Goal: Information Seeking & Learning: Learn about a topic

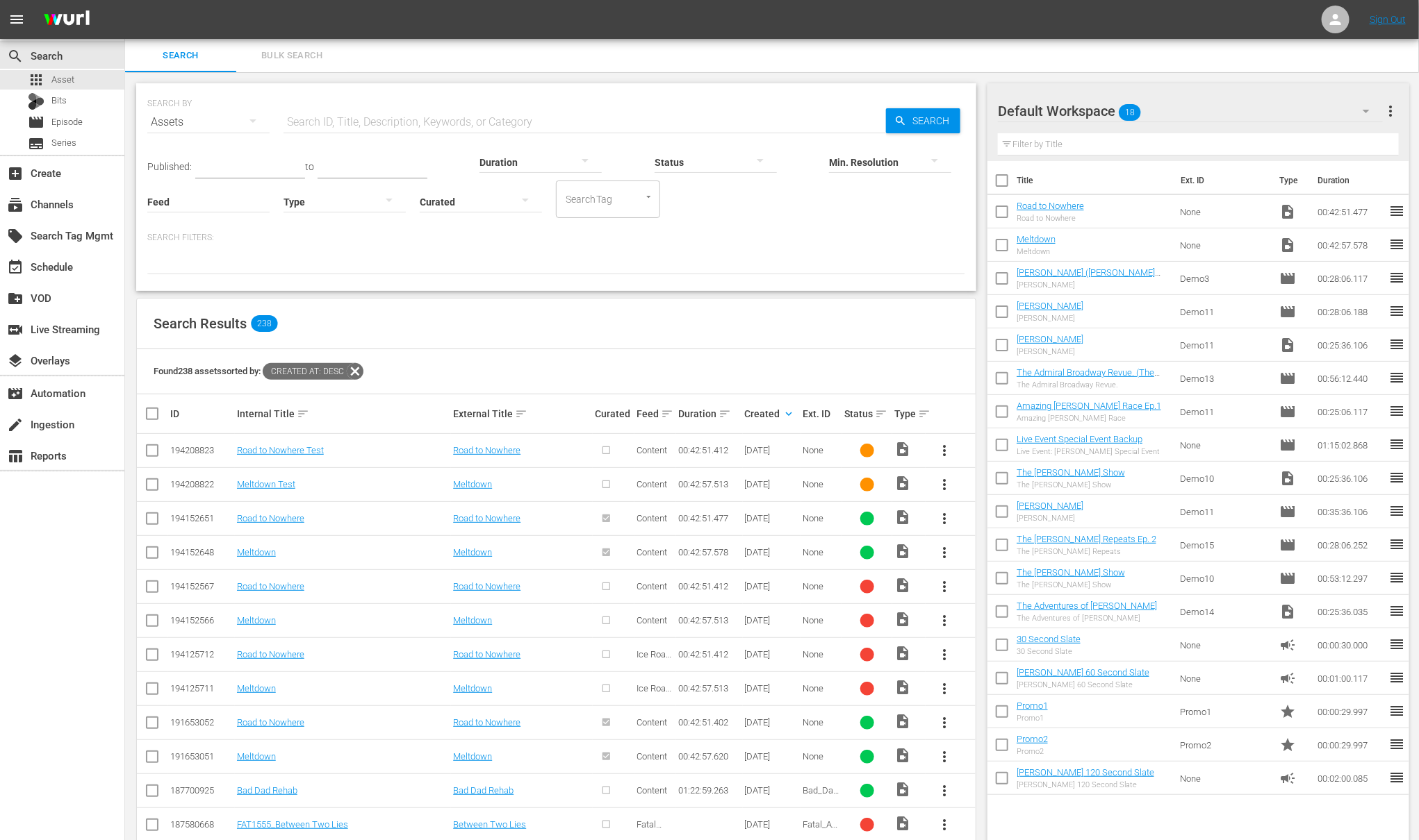
click at [710, 328] on div "Search Results 238" at bounding box center [557, 324] width 839 height 50
click at [1336, 17] on icon at bounding box center [1335, 20] width 11 height 11
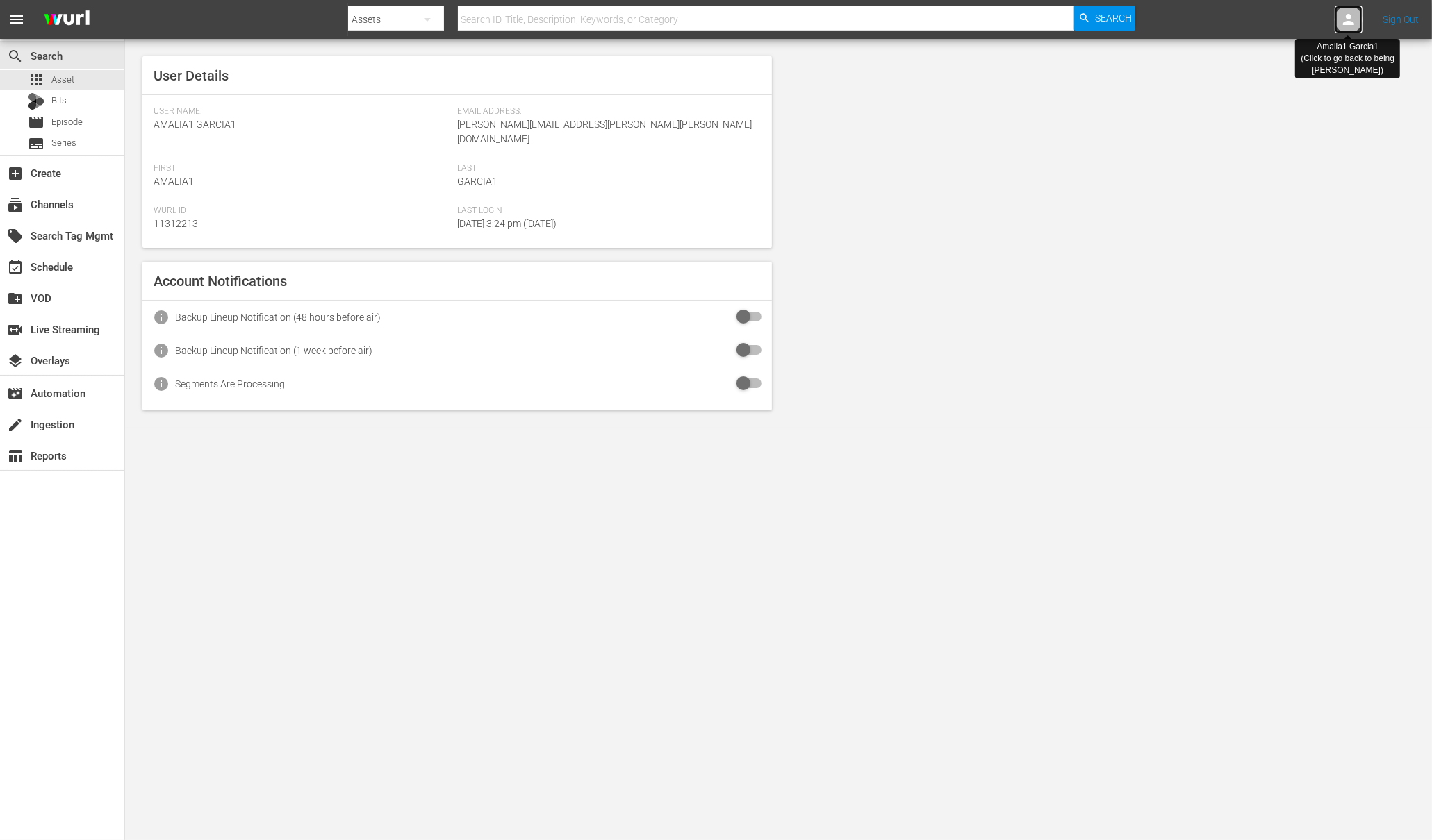
click at [1350, 26] on icon at bounding box center [1348, 19] width 17 height 17
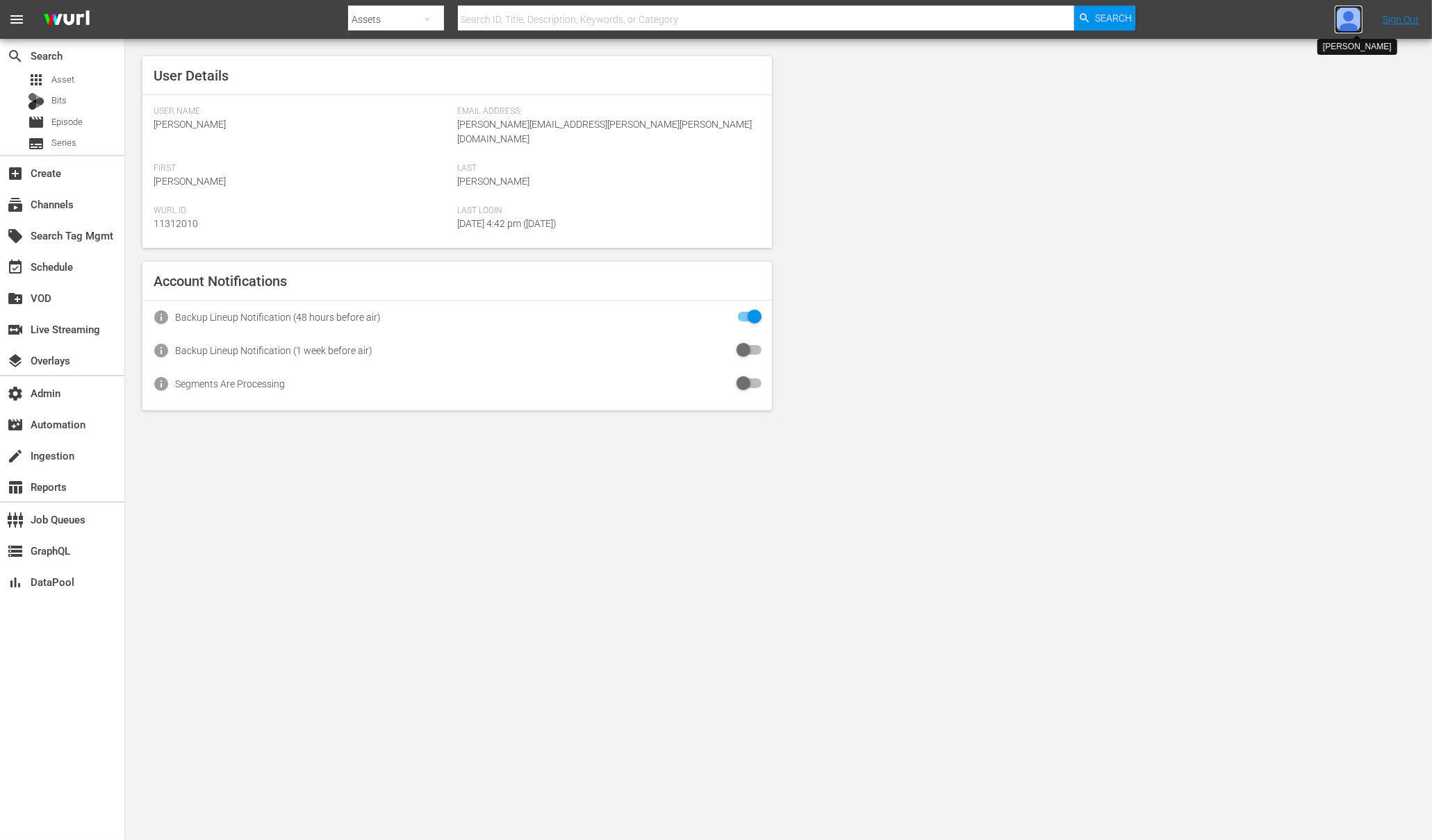
click at [1352, 21] on img at bounding box center [1348, 19] width 28 height 28
click at [1297, 22] on input "text" at bounding box center [1312, 21] width 178 height 33
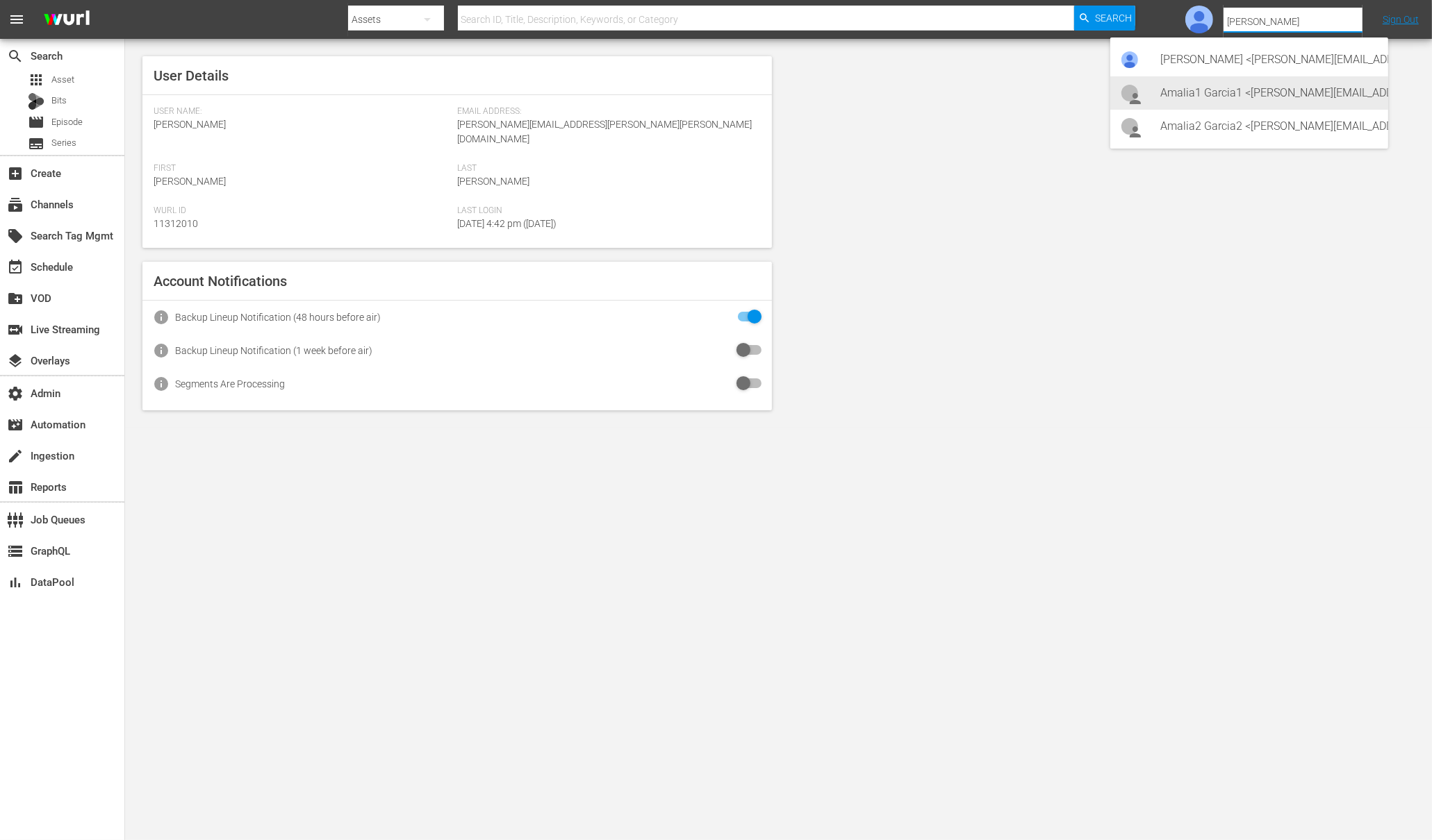
click at [1246, 92] on div "Amalia1 Garcia1 <[PERSON_NAME][EMAIL_ADDRESS][PERSON_NAME][PERSON_NAME][DOMAIN_…" at bounding box center [1268, 93] width 217 height 33
type input "Amalia1 Garcia1 (11312213)"
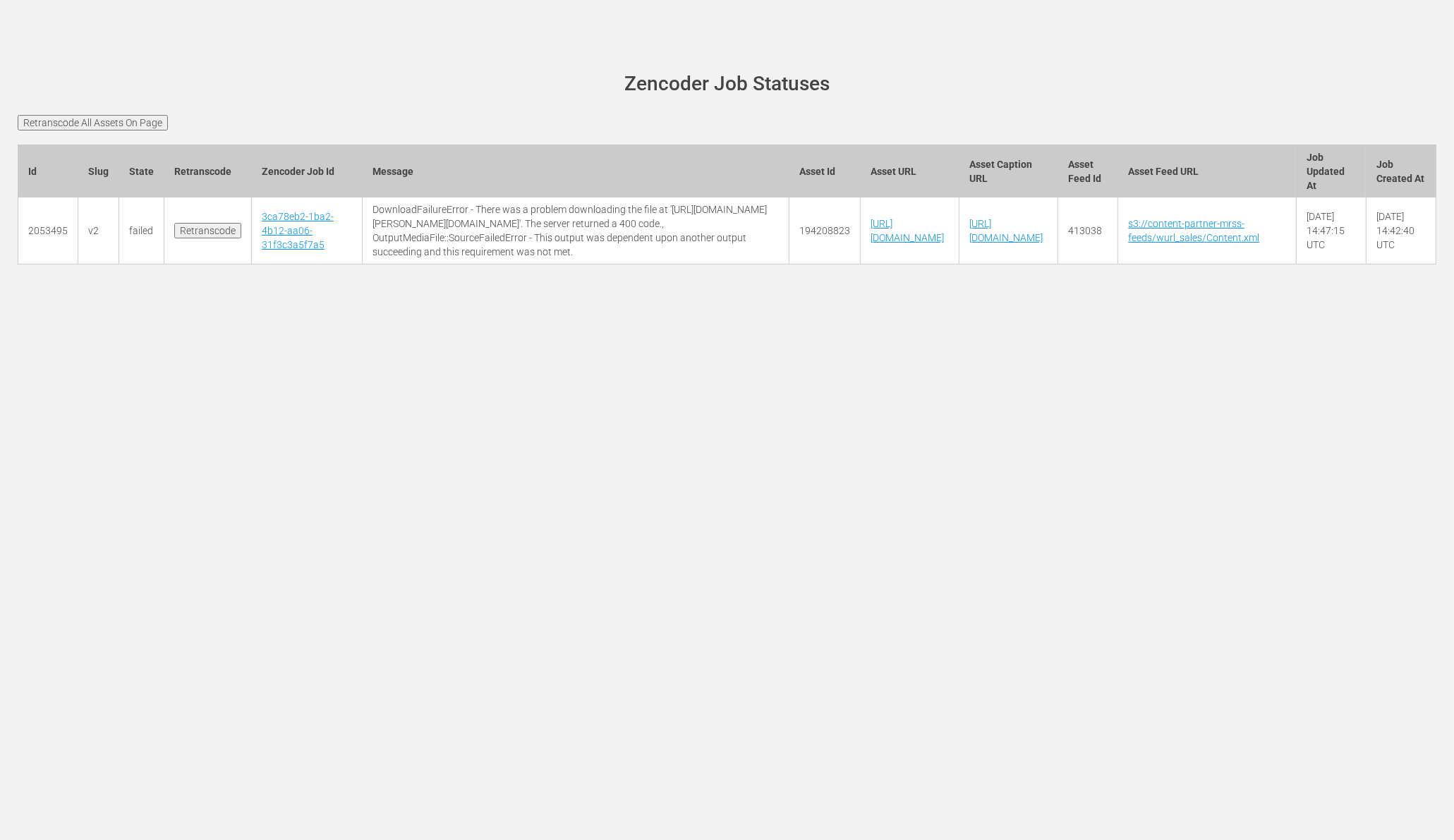
scroll to position [0, 148]
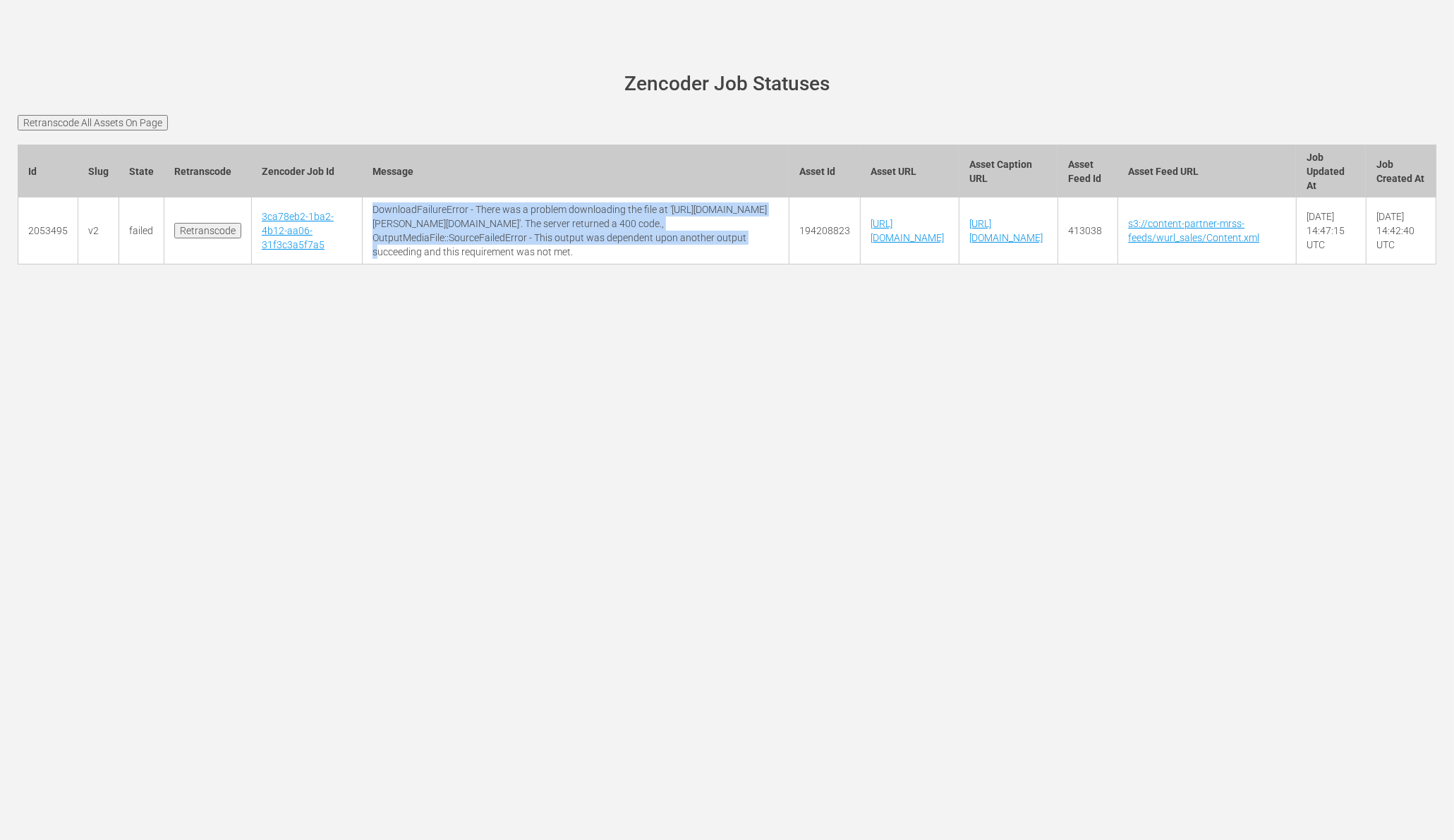
drag, startPoint x: 190, startPoint y: 204, endPoint x: 552, endPoint y: 241, distance: 363.9
click at [552, 241] on td "DownloadFailureError - There was a problem downloading the file at 'https://cap…" at bounding box center [575, 231] width 426 height 67
click at [462, 236] on td "DownloadFailureError - There was a problem downloading the file at 'https://cap…" at bounding box center [575, 231] width 426 height 67
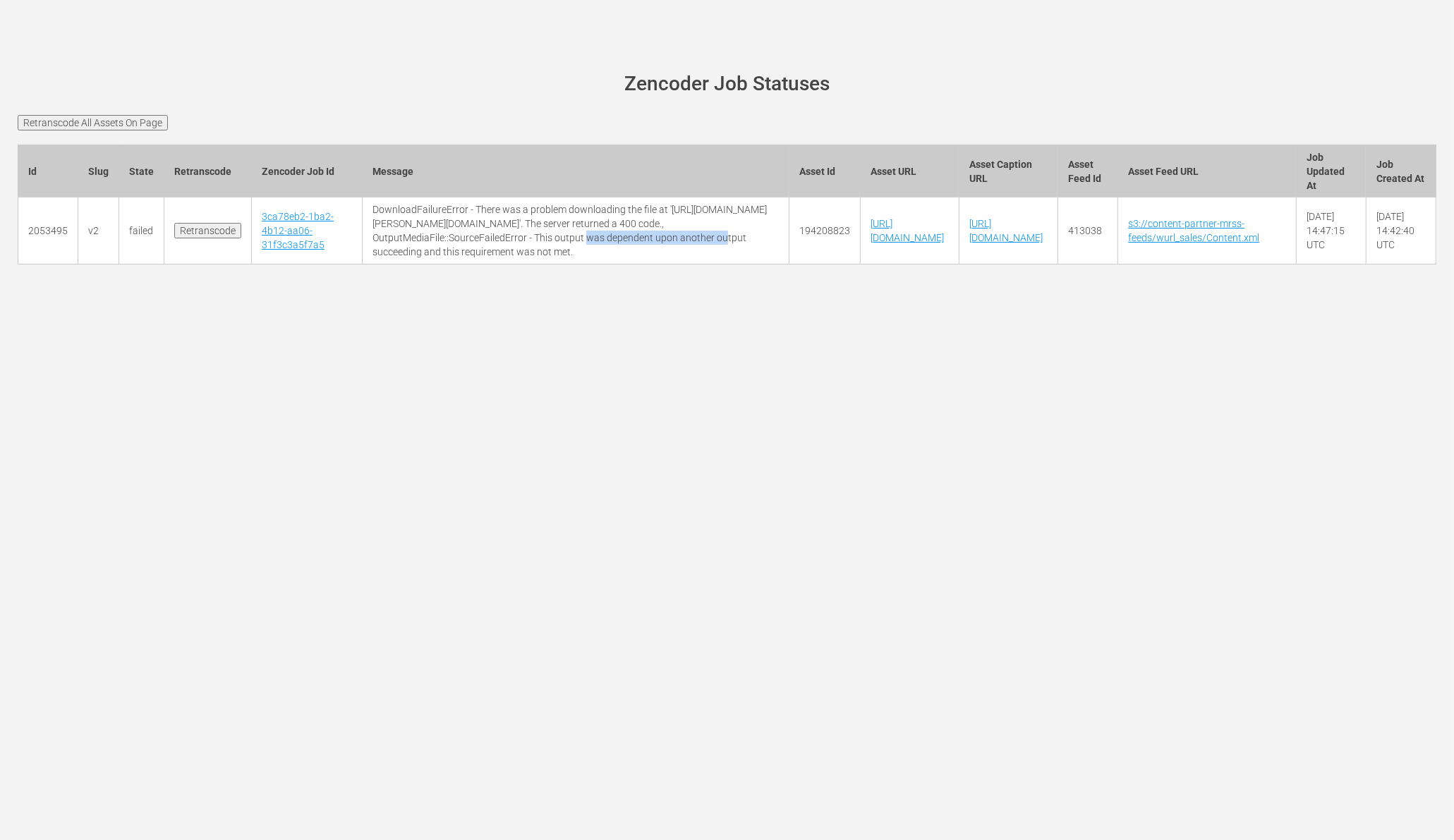
drag, startPoint x: 383, startPoint y: 234, endPoint x: 523, endPoint y: 237, distance: 140.0
click at [523, 237] on td "DownloadFailureError - There was a problem downloading the file at 'https://cap…" at bounding box center [575, 231] width 426 height 67
drag, startPoint x: 1308, startPoint y: 241, endPoint x: 996, endPoint y: 220, distance: 312.7
click at [996, 220] on td "https://content-partner-mrss-feeds.s3.amazonaws.com/wurl_sales/roadtonowhere_te…" at bounding box center [1007, 231] width 98 height 67
click at [805, 265] on td "194208822" at bounding box center [824, 231] width 71 height 67
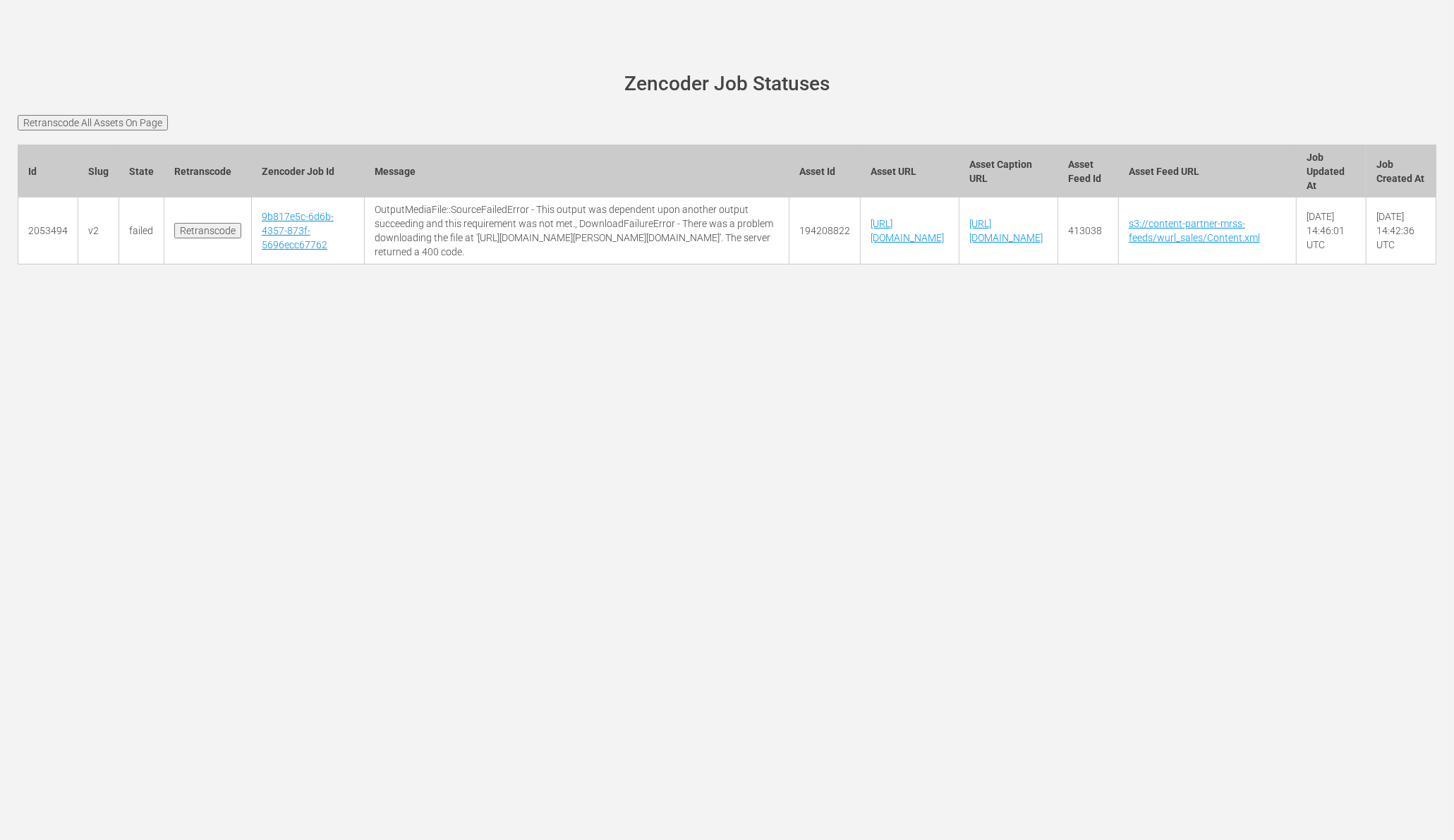
scroll to position [0, 262]
click at [1104, 474] on div "wurl-scheduler.com site status Zencoder Job Statuses Retranscode All Assets On …" at bounding box center [727, 420] width 1454 height 840
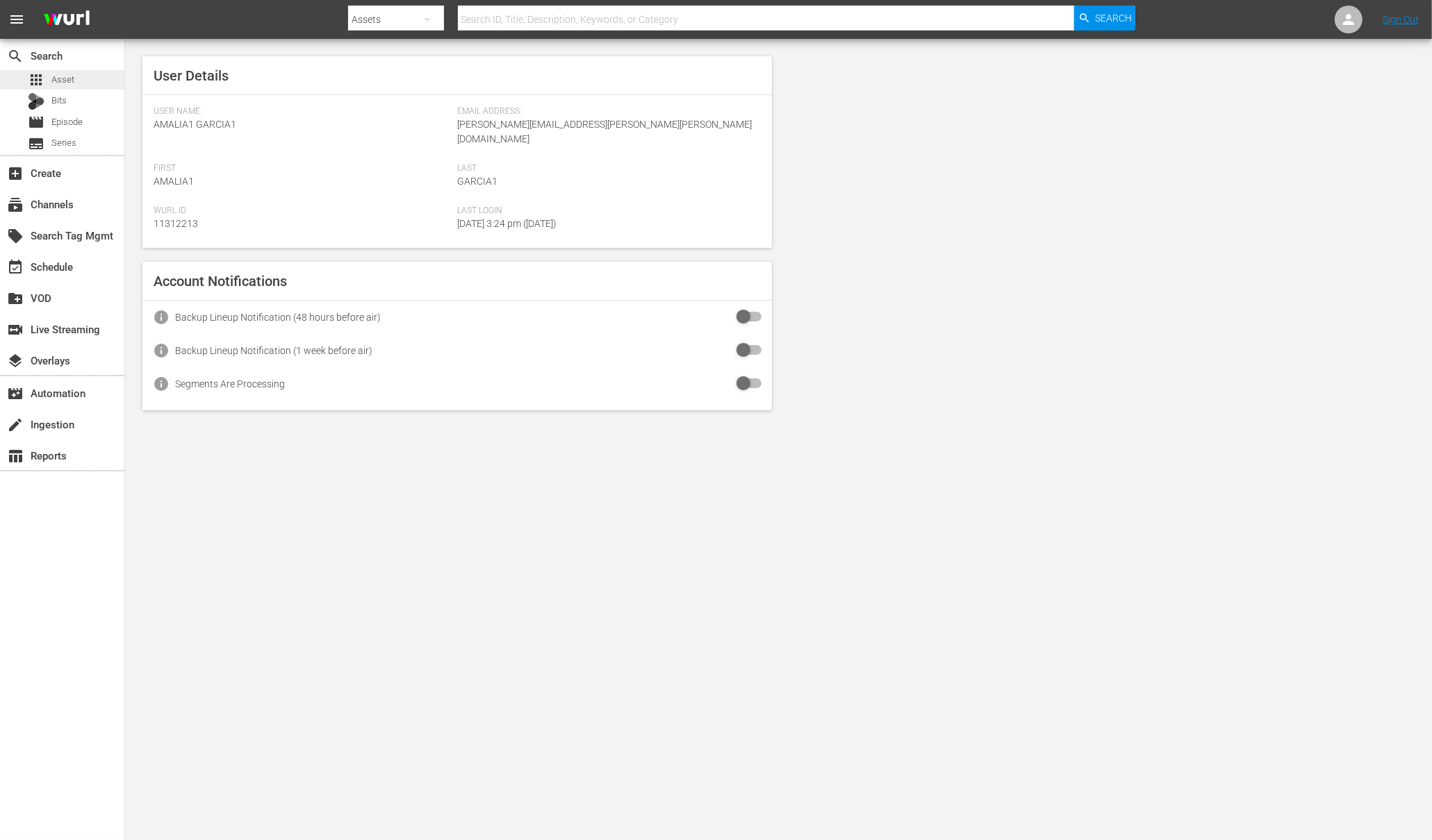
click at [71, 75] on span "Asset" at bounding box center [62, 80] width 23 height 14
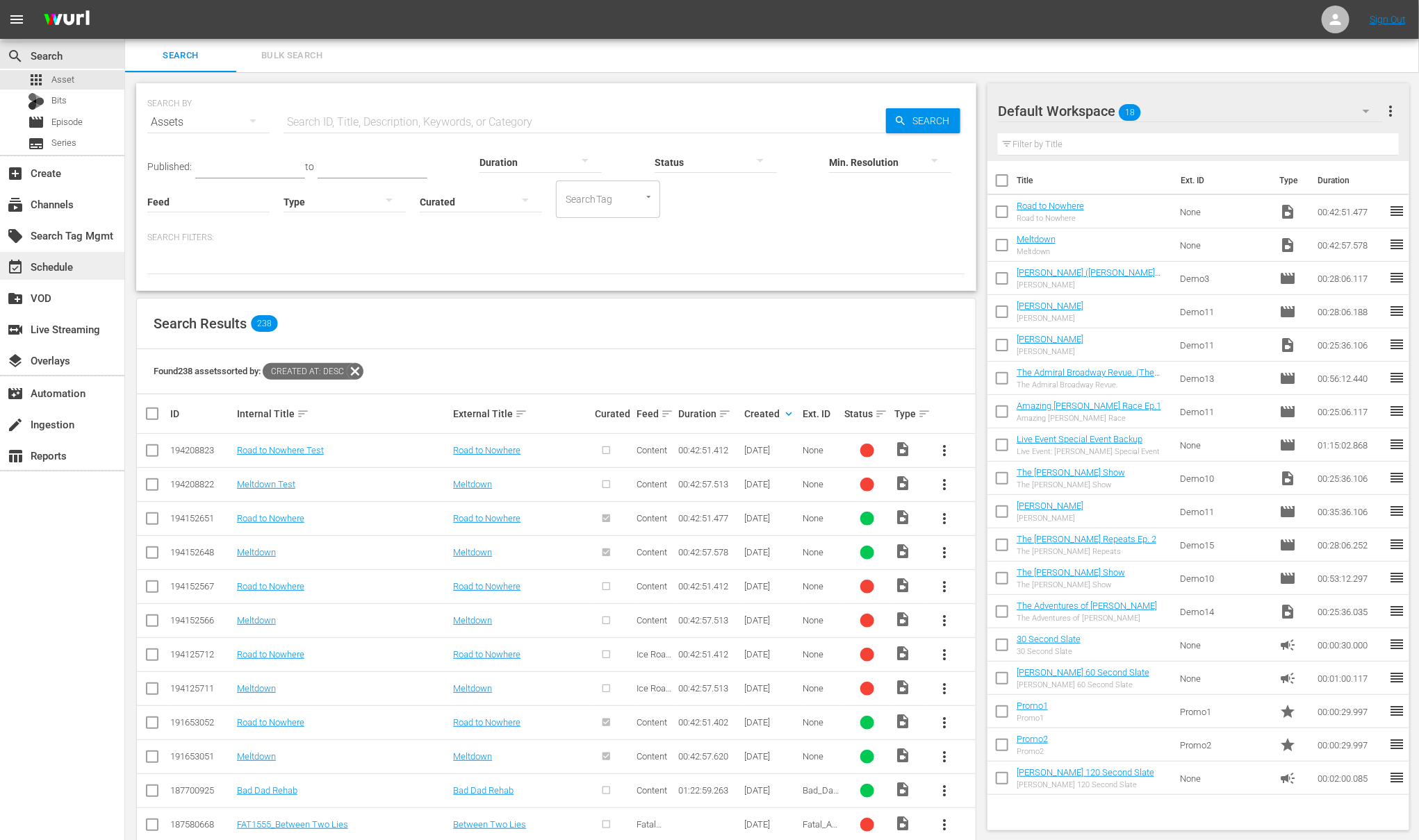
click at [47, 268] on div "event_available Schedule" at bounding box center [39, 265] width 78 height 13
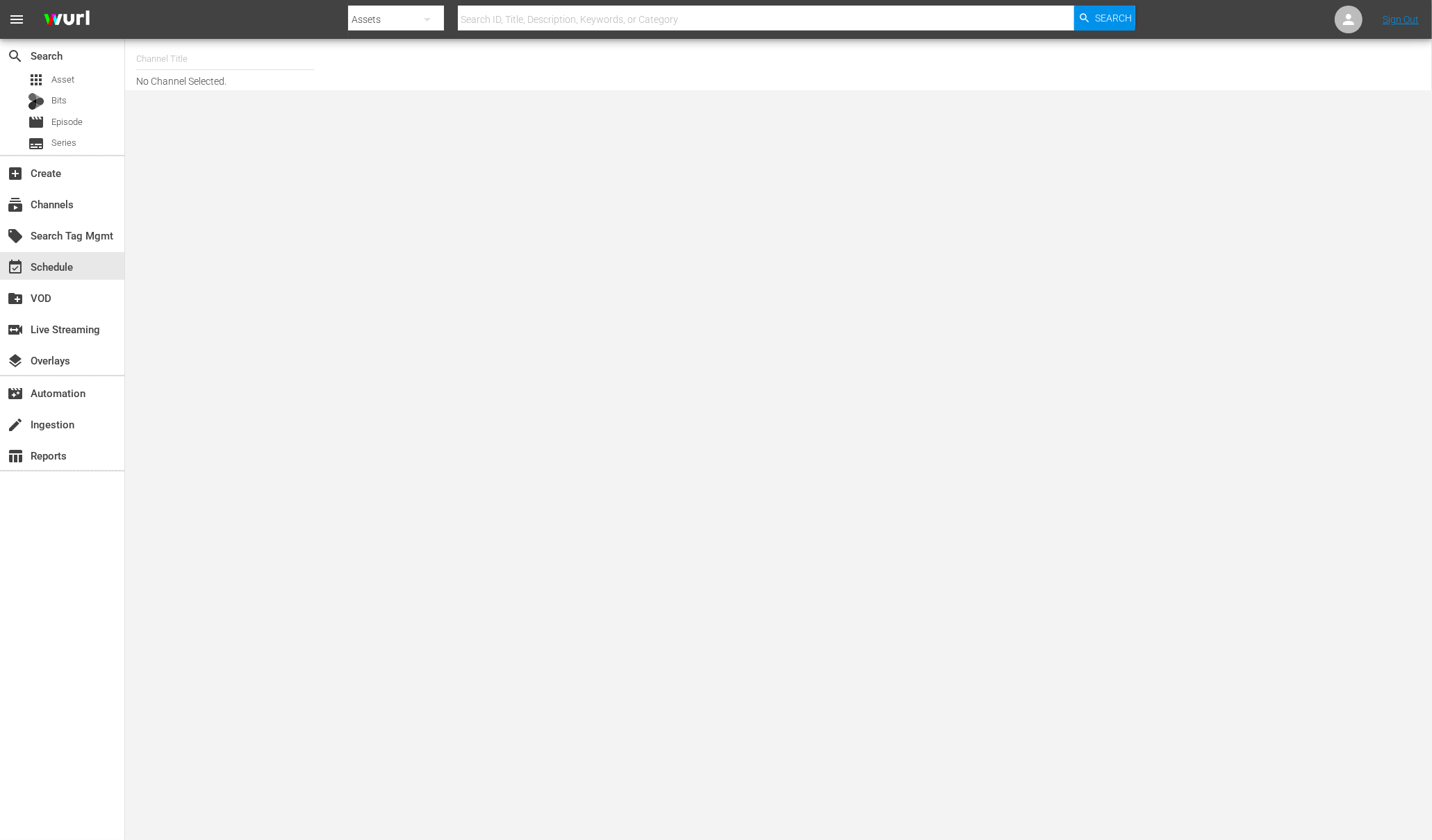
click at [246, 65] on input "text" at bounding box center [225, 59] width 178 height 33
click at [233, 92] on div "Wurl Demo Channel (2122 - wurl_sales_wurldemochannel_1)" at bounding box center [327, 98] width 360 height 33
type input "Wurl Demo Channel (2122 - wurl_sales_wurldemochannel_1)"
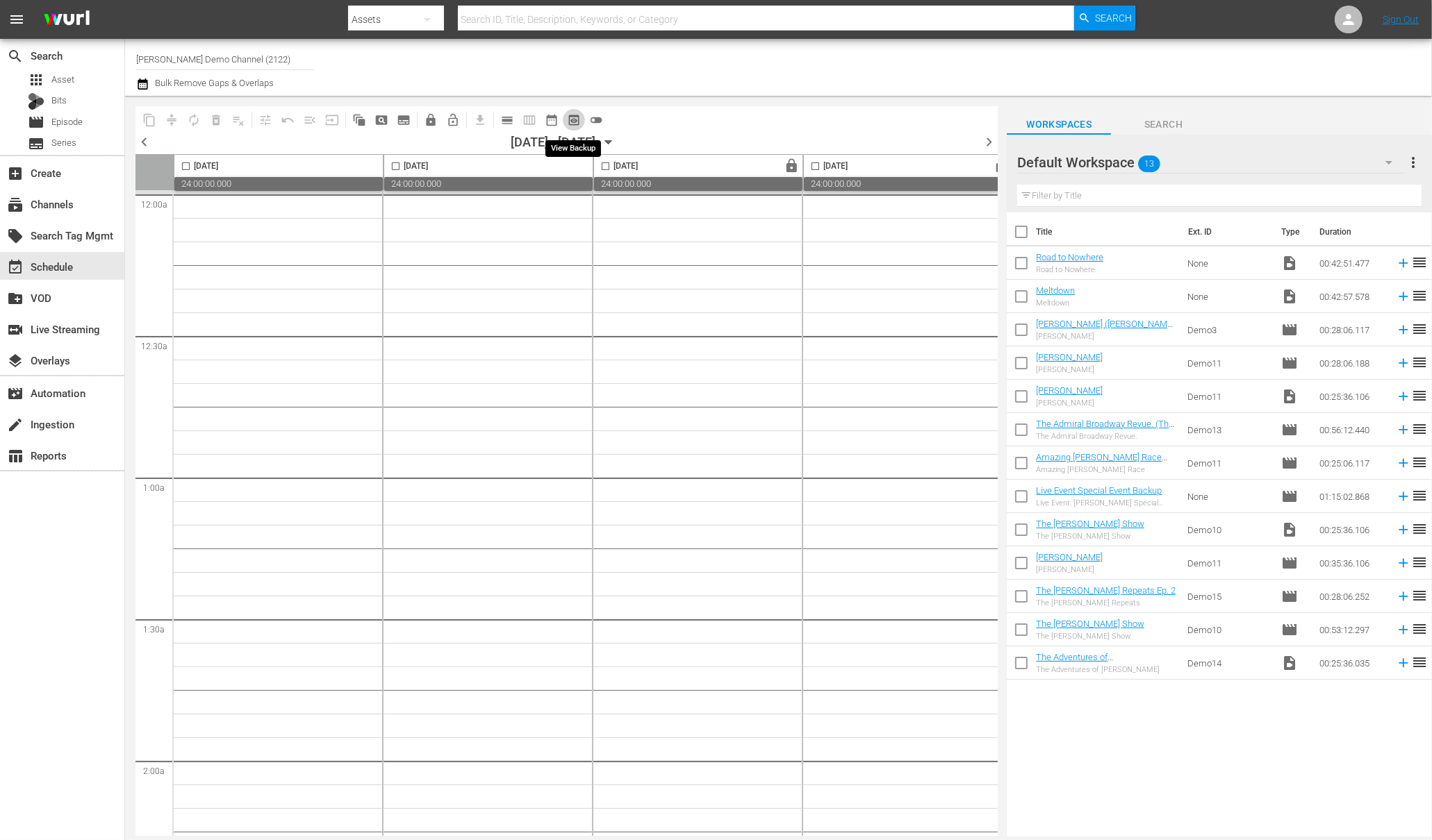
click at [572, 121] on span "preview_outlined" at bounding box center [574, 121] width 14 height 14
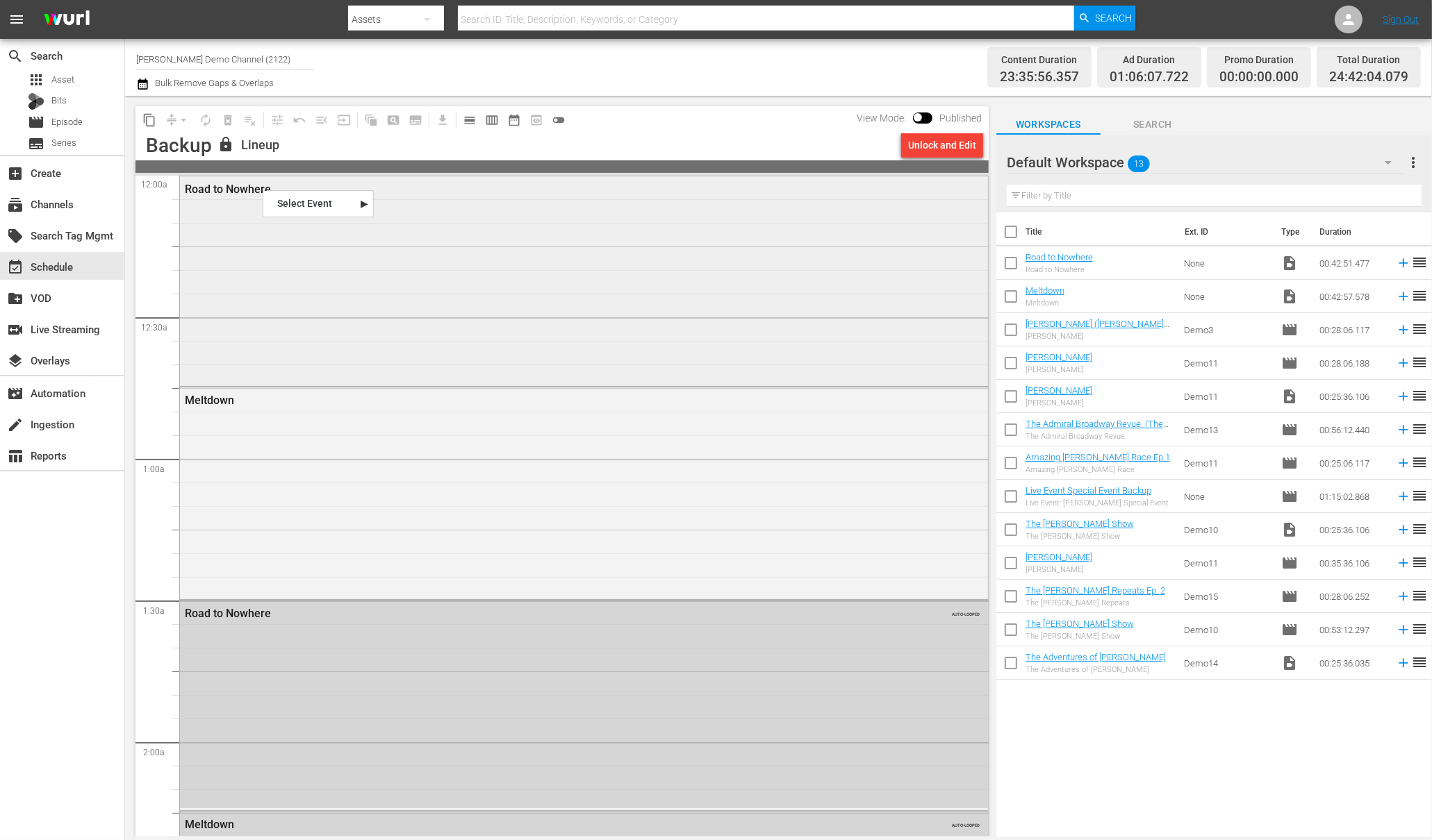
click at [250, 250] on div "Road to Nowhere" at bounding box center [583, 281] width 808 height 208
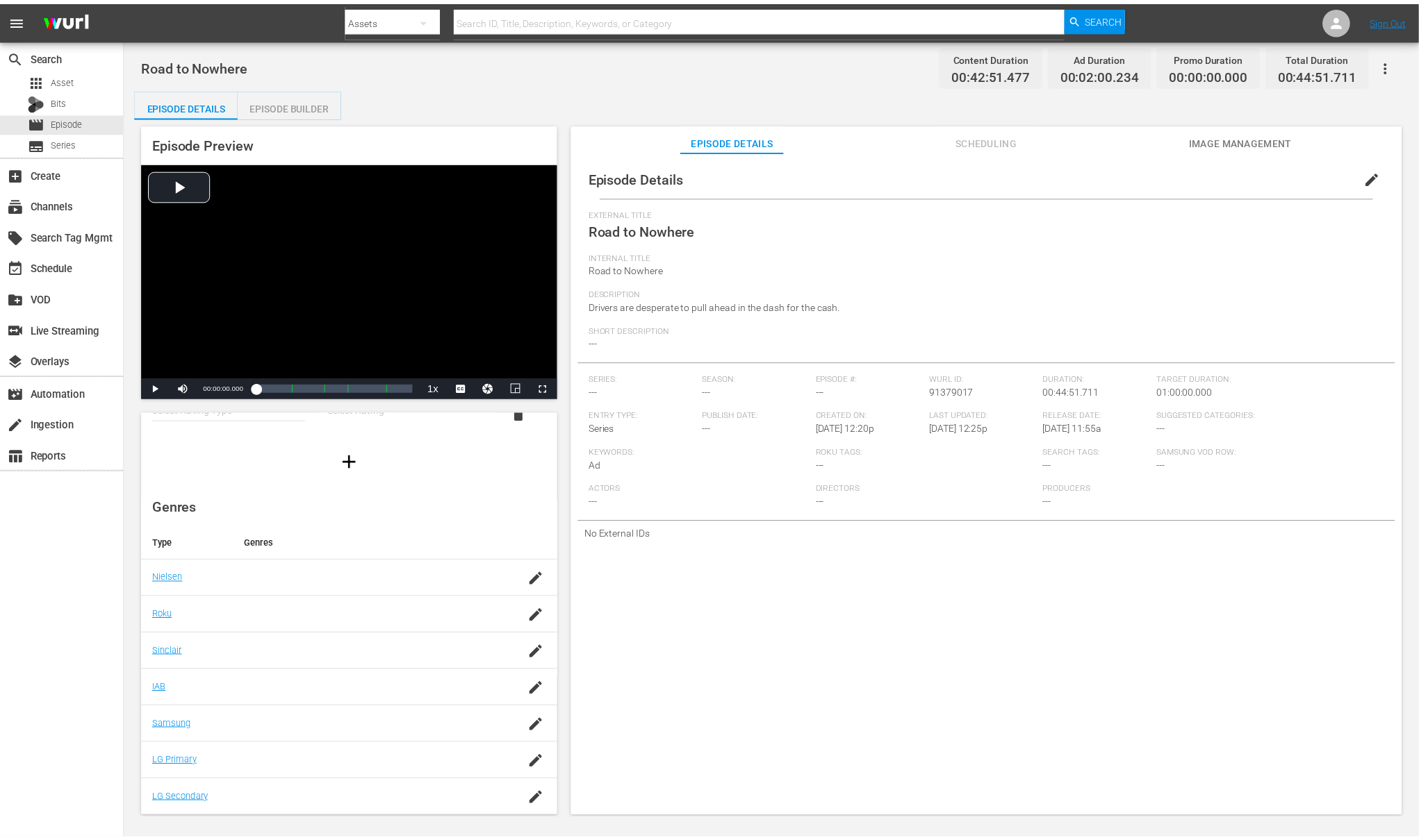
scroll to position [92, 0]
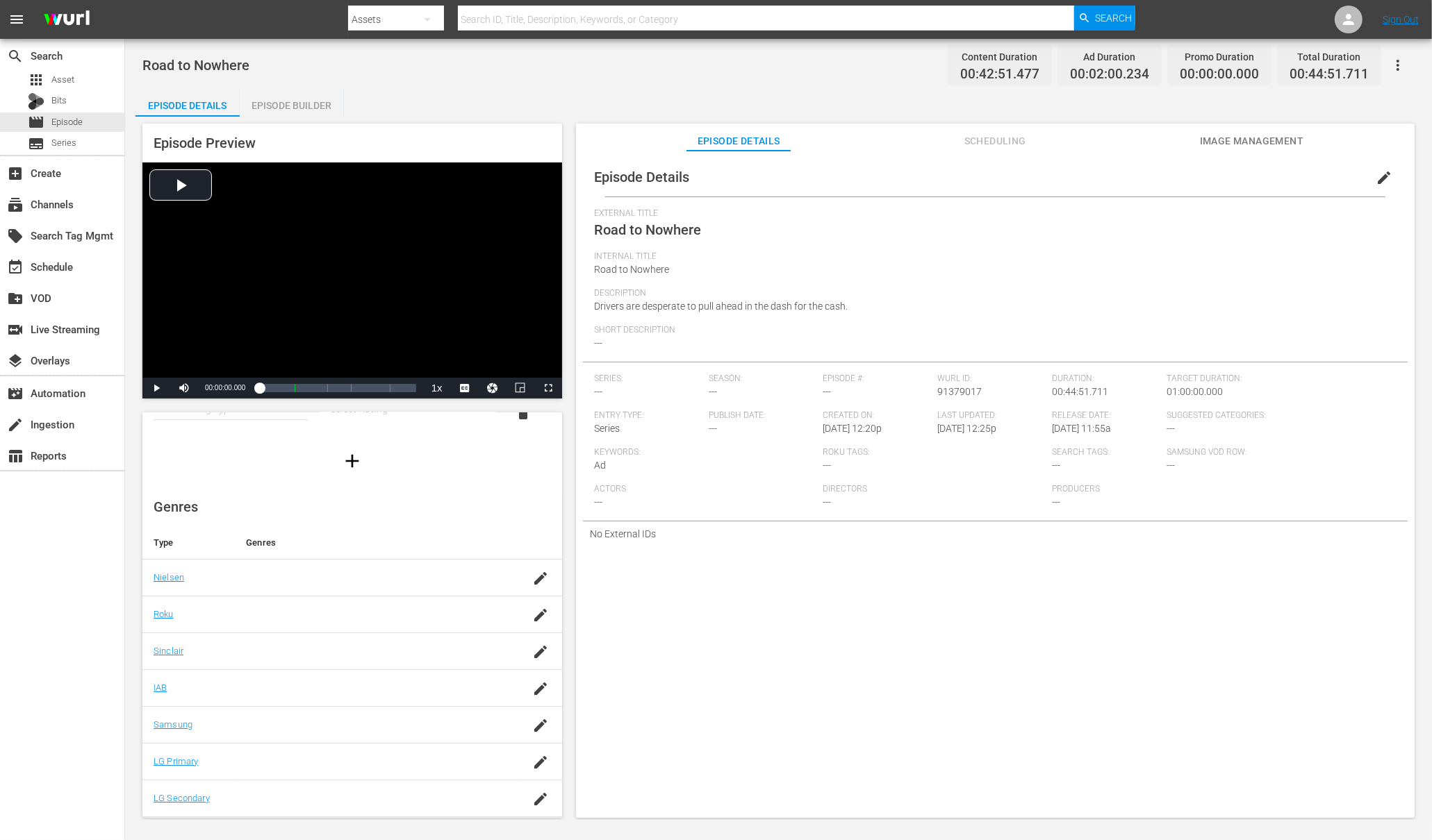
click at [293, 108] on div "Episode Builder" at bounding box center [292, 106] width 104 height 33
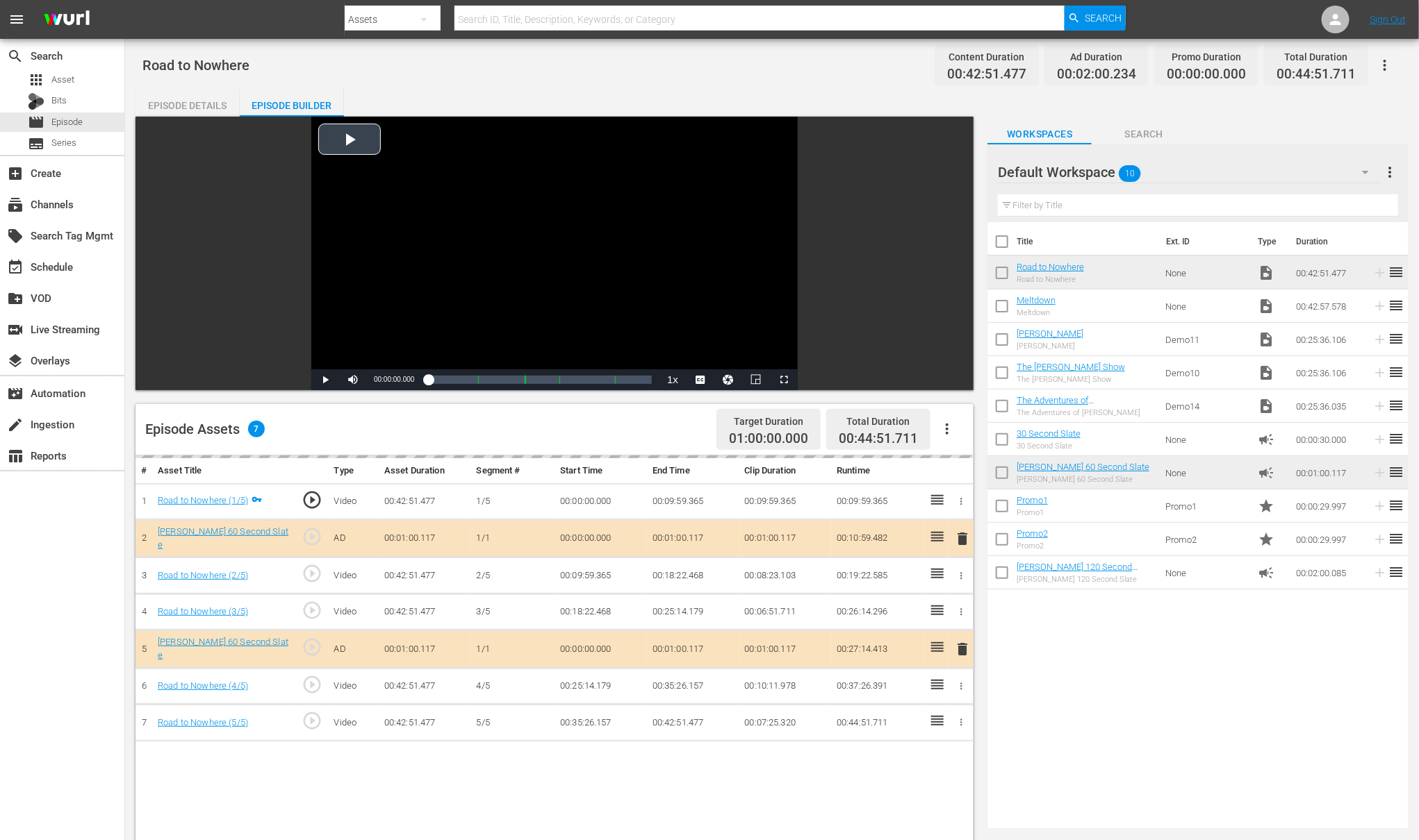
scroll to position [91, 0]
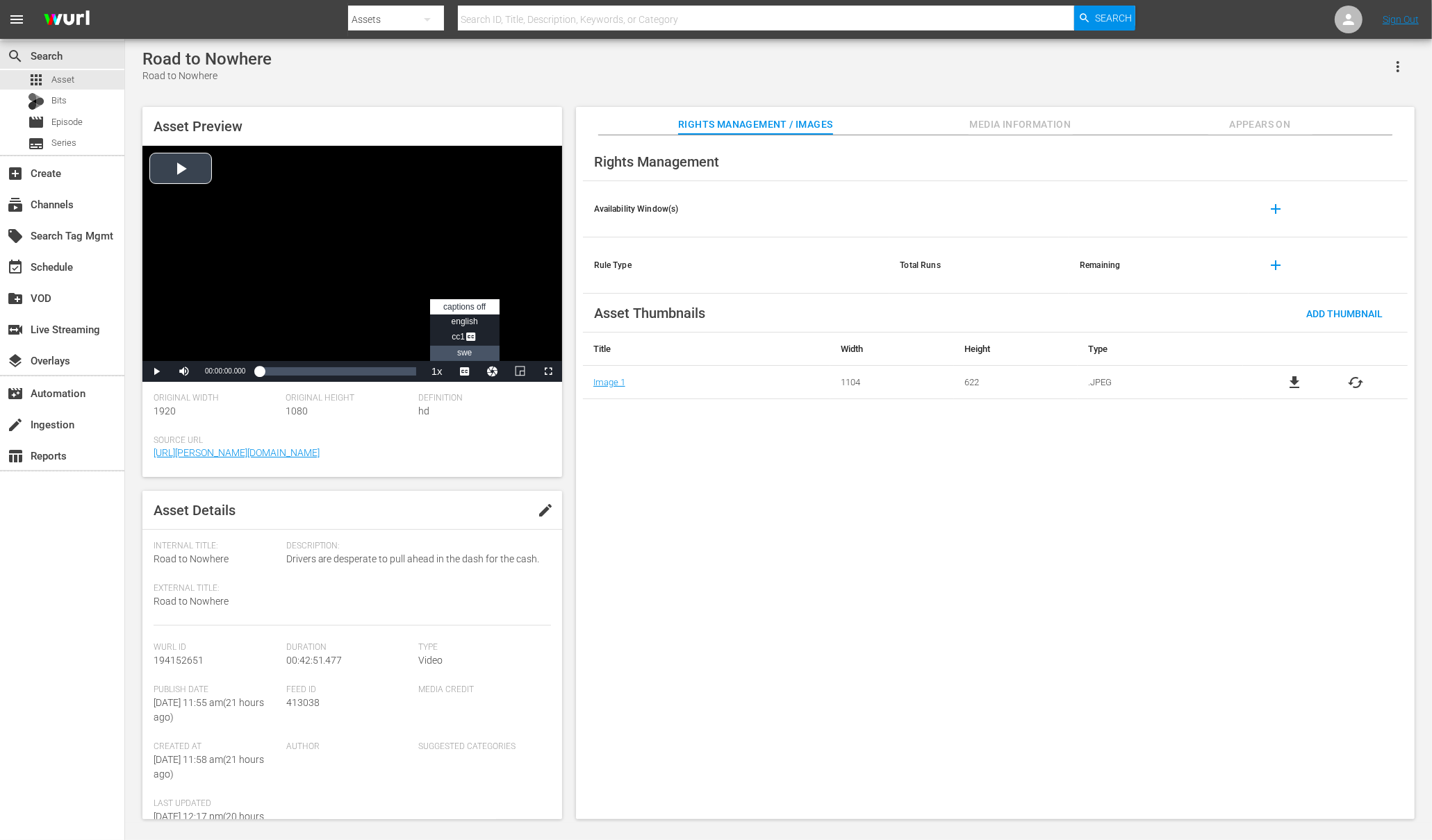
click at [465, 355] on span "swe" at bounding box center [464, 353] width 15 height 9
click at [462, 355] on span "swe" at bounding box center [464, 353] width 15 height 9
click at [156, 372] on span "Video Player" at bounding box center [156, 372] width 0 height 0
click at [463, 350] on span "swe" at bounding box center [464, 353] width 15 height 9
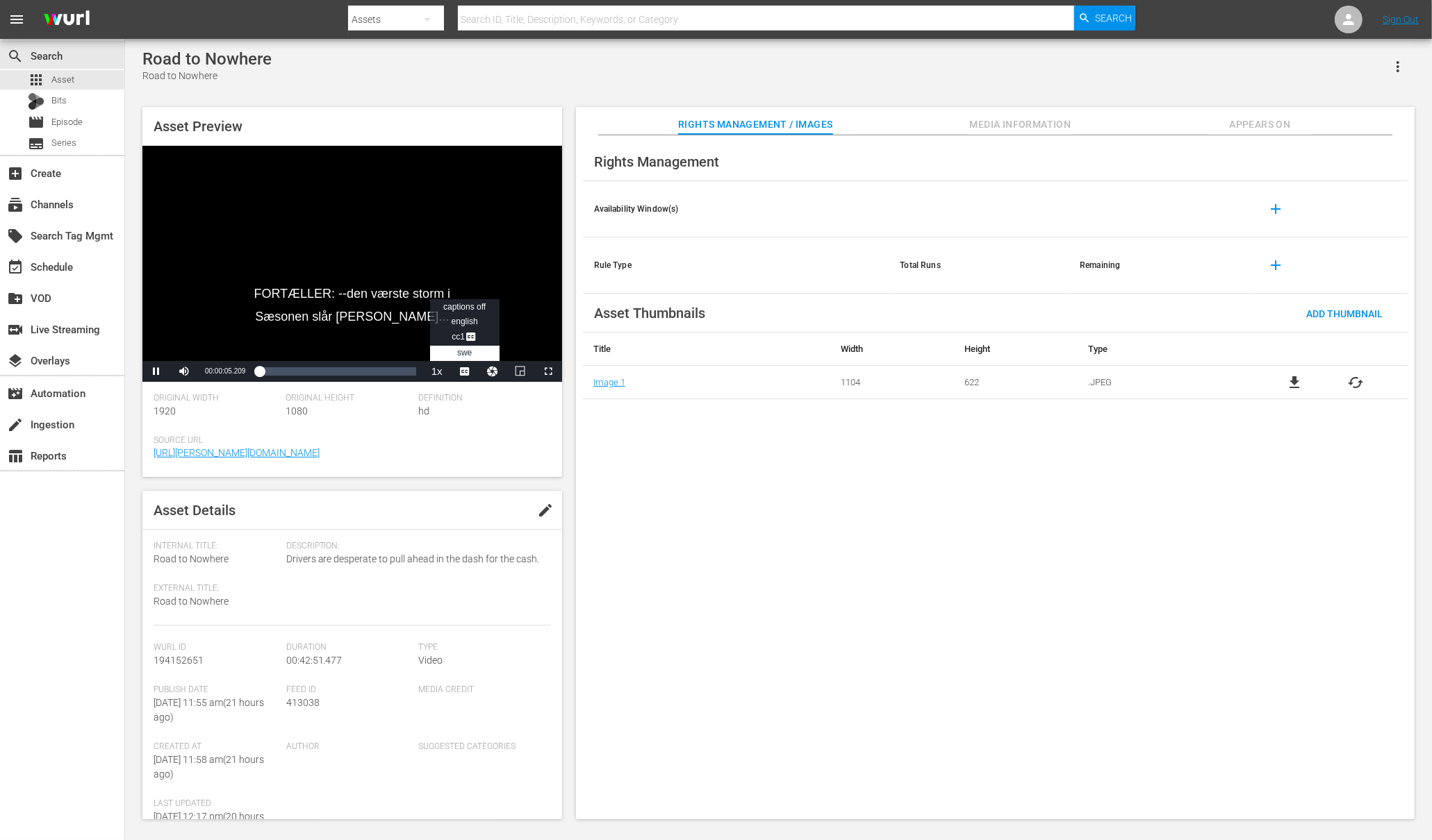
click at [463, 357] on span "swe" at bounding box center [464, 353] width 15 height 9
click at [184, 372] on span "Video Player" at bounding box center [184, 372] width 0 height 0
click at [156, 372] on span "Video Player" at bounding box center [156, 372] width 0 height 0
click at [1145, 14] on div at bounding box center [1348, 19] width 28 height 28
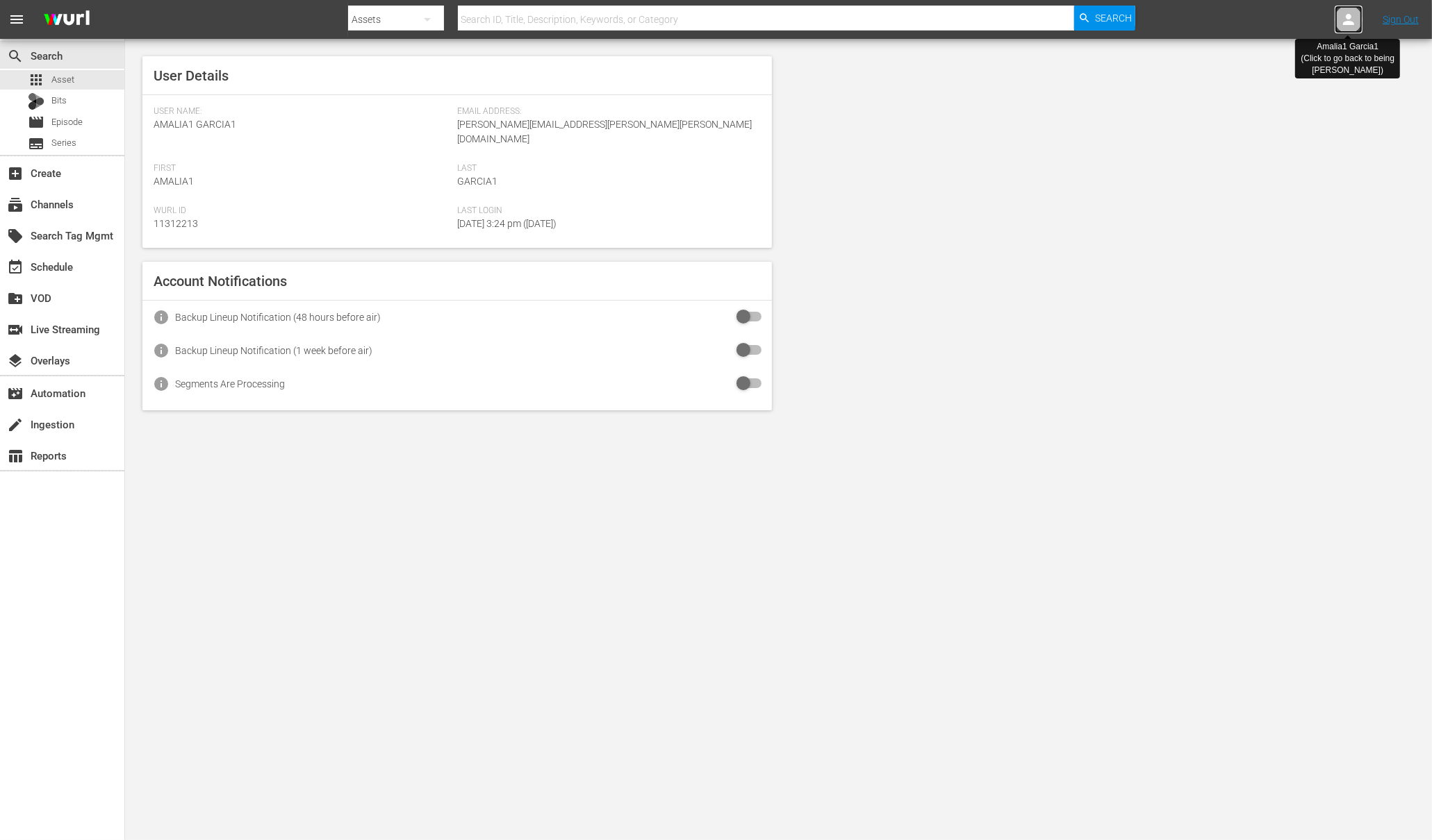
click at [1145, 20] on icon at bounding box center [1348, 19] width 17 height 17
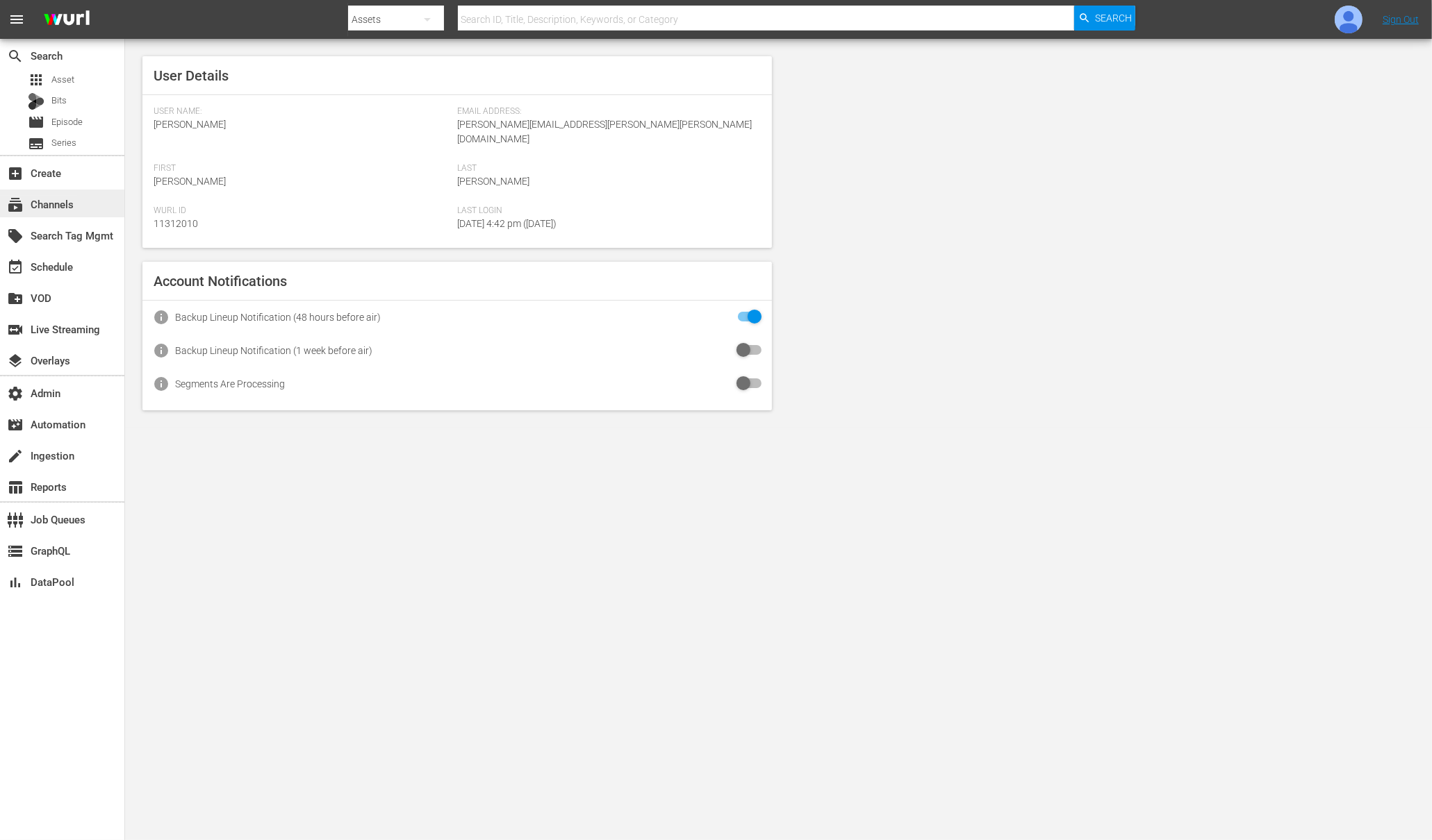
click at [70, 206] on div "subscriptions Channels" at bounding box center [39, 203] width 78 height 13
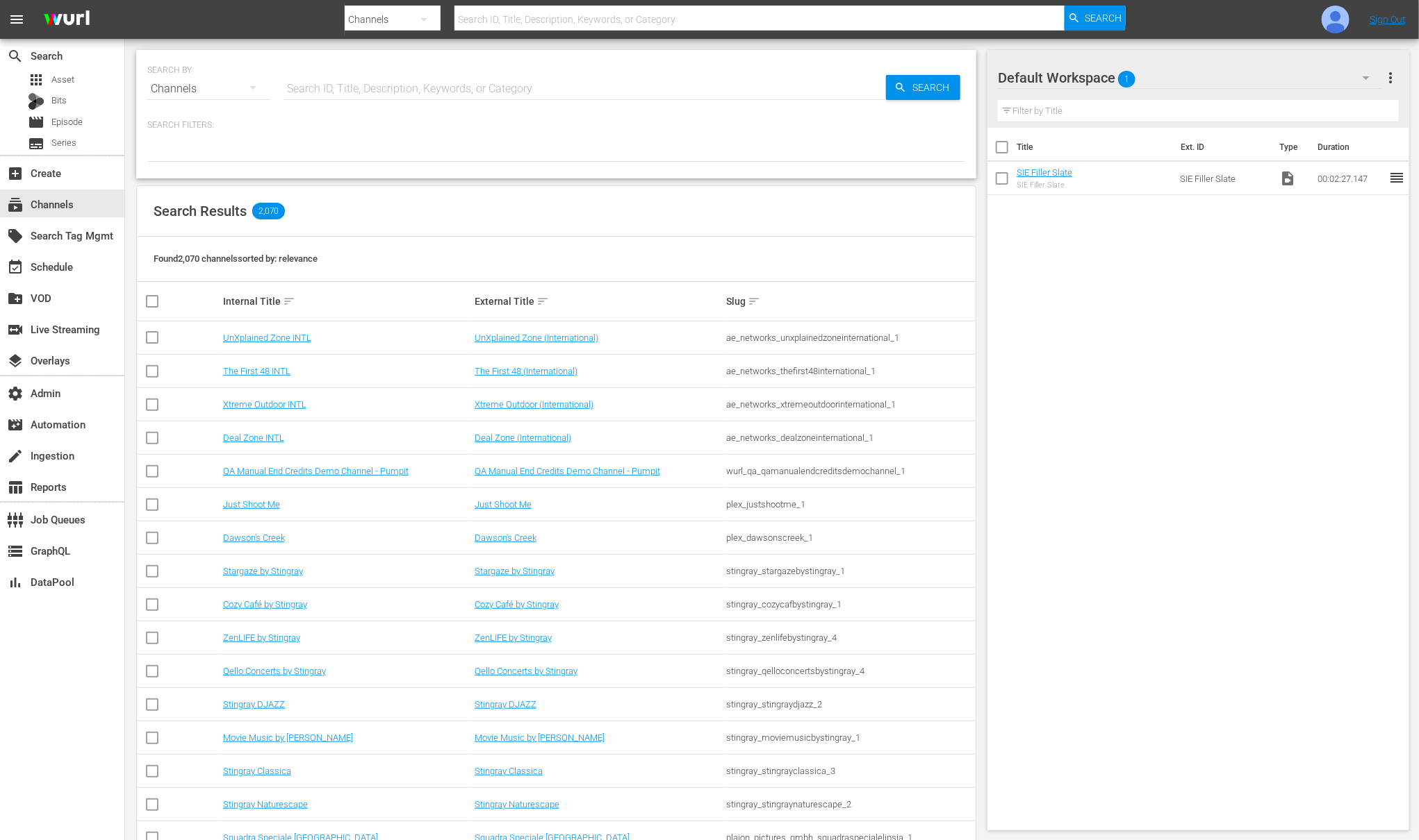
click at [360, 91] on input "text" at bounding box center [585, 89] width 602 height 33
type input "vi"
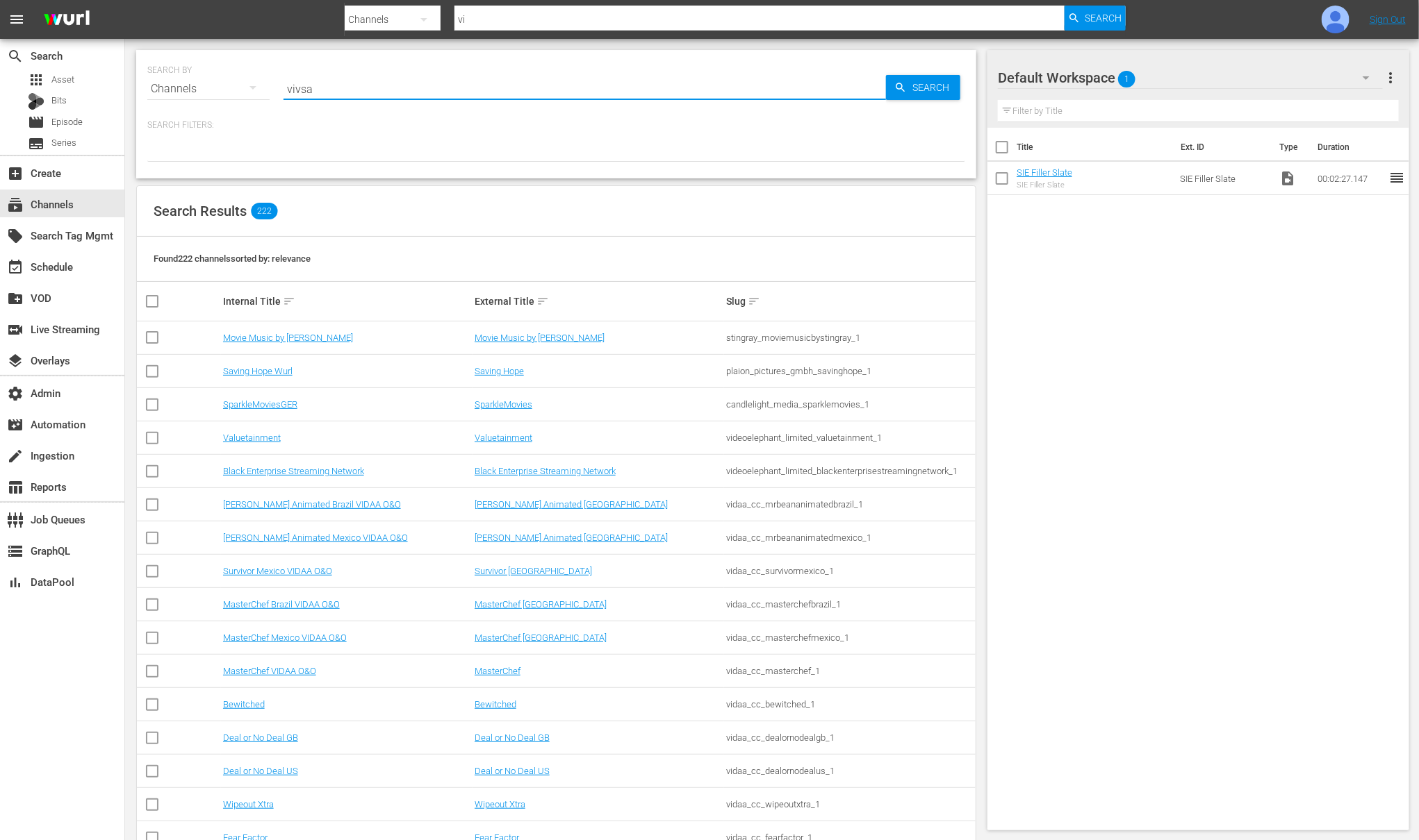
type input "vivsat"
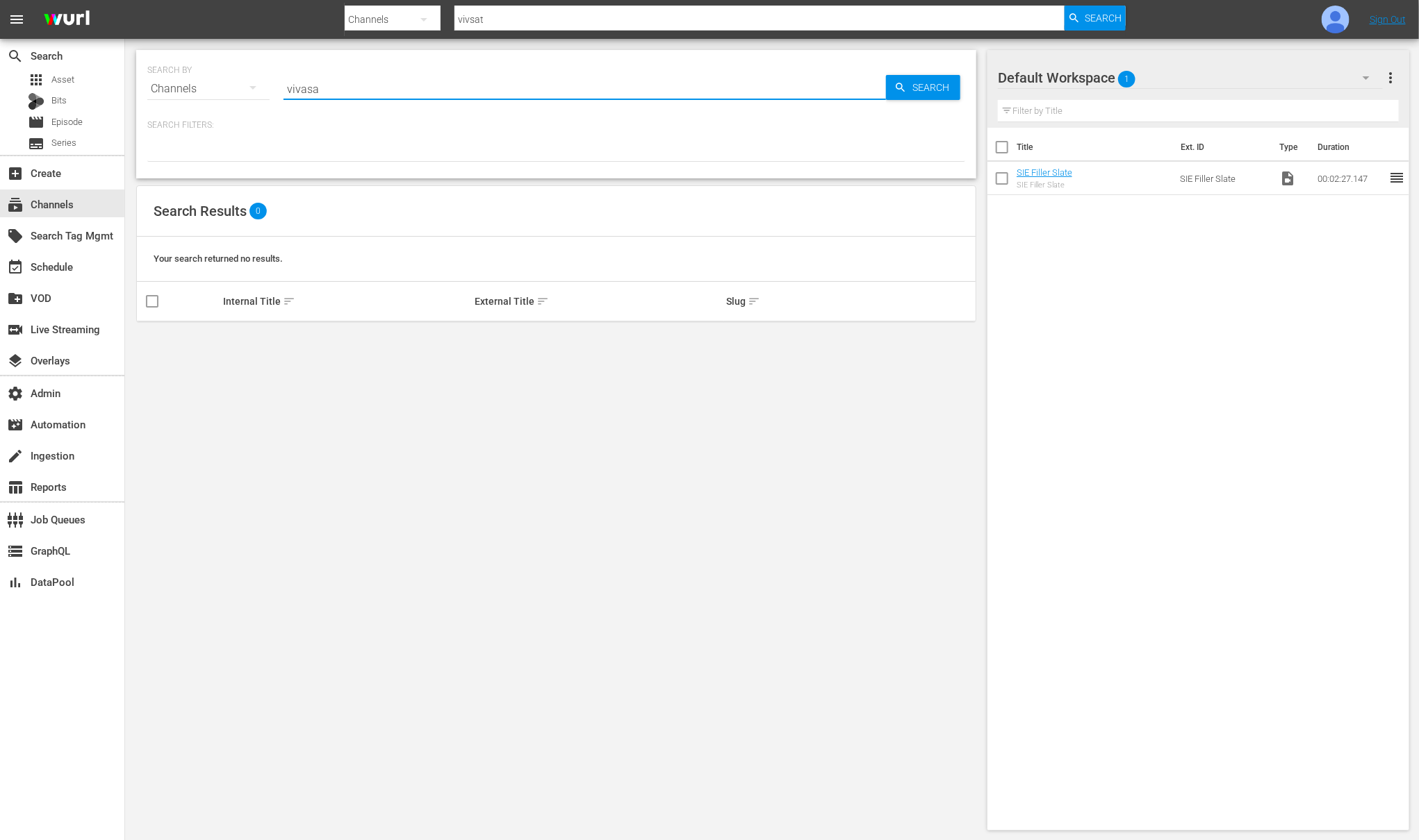
type input "vivasat"
type input "viviasat"
type input "vi"
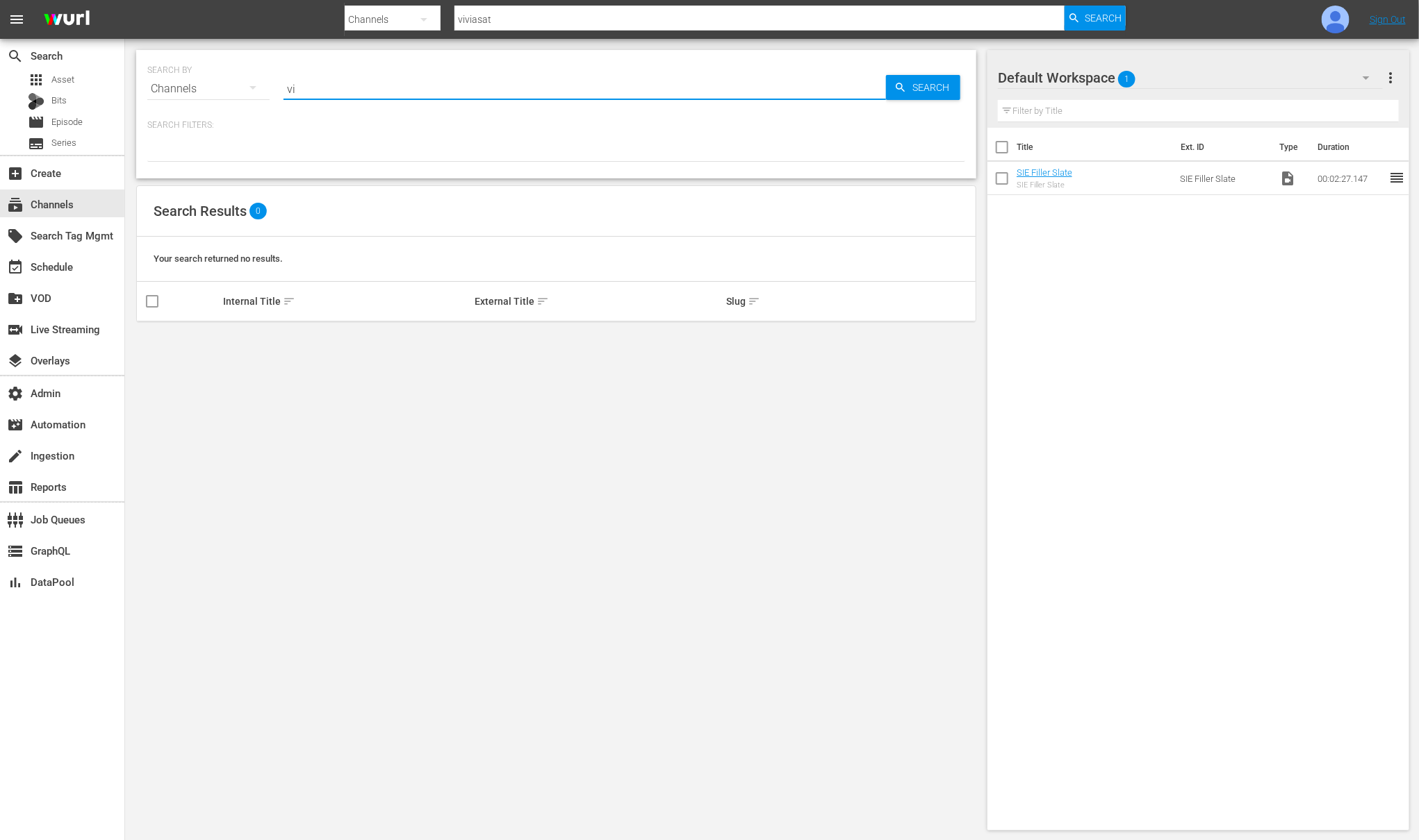
type input "vi"
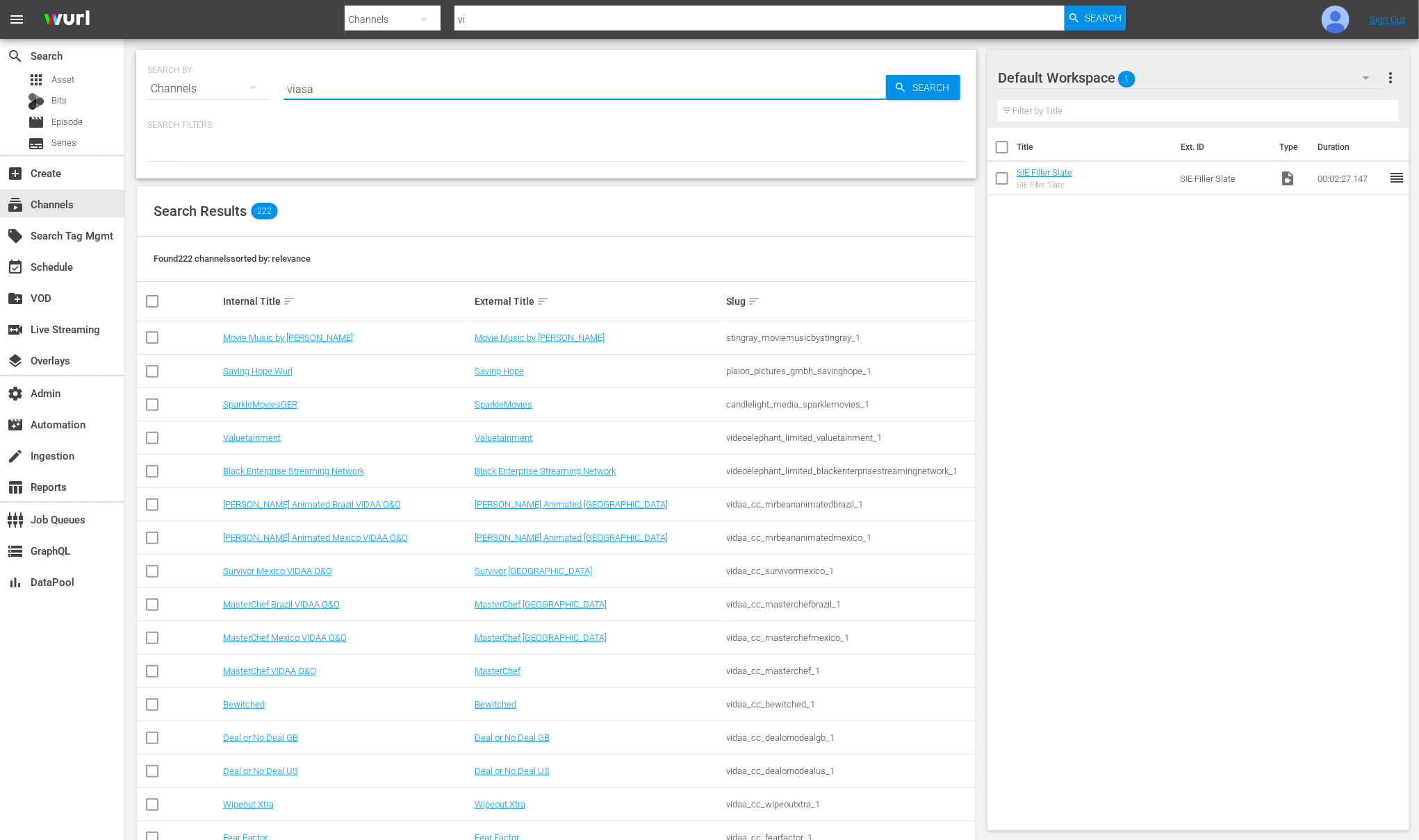
type input "viasat"
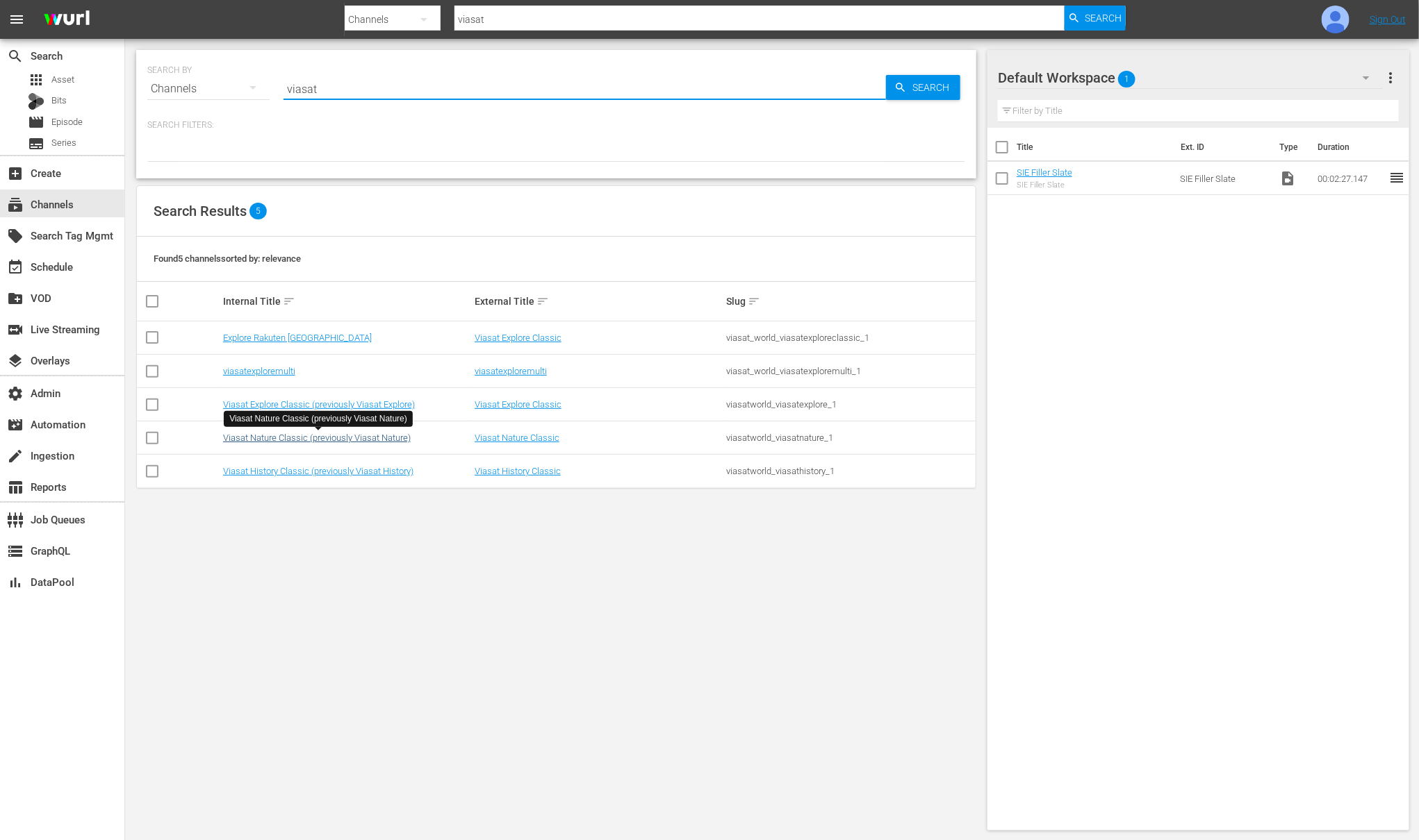
type input "viasat"
click at [279, 438] on link "Viasat Nature Classic (previously Viasat Nature)" at bounding box center [317, 437] width 188 height 10
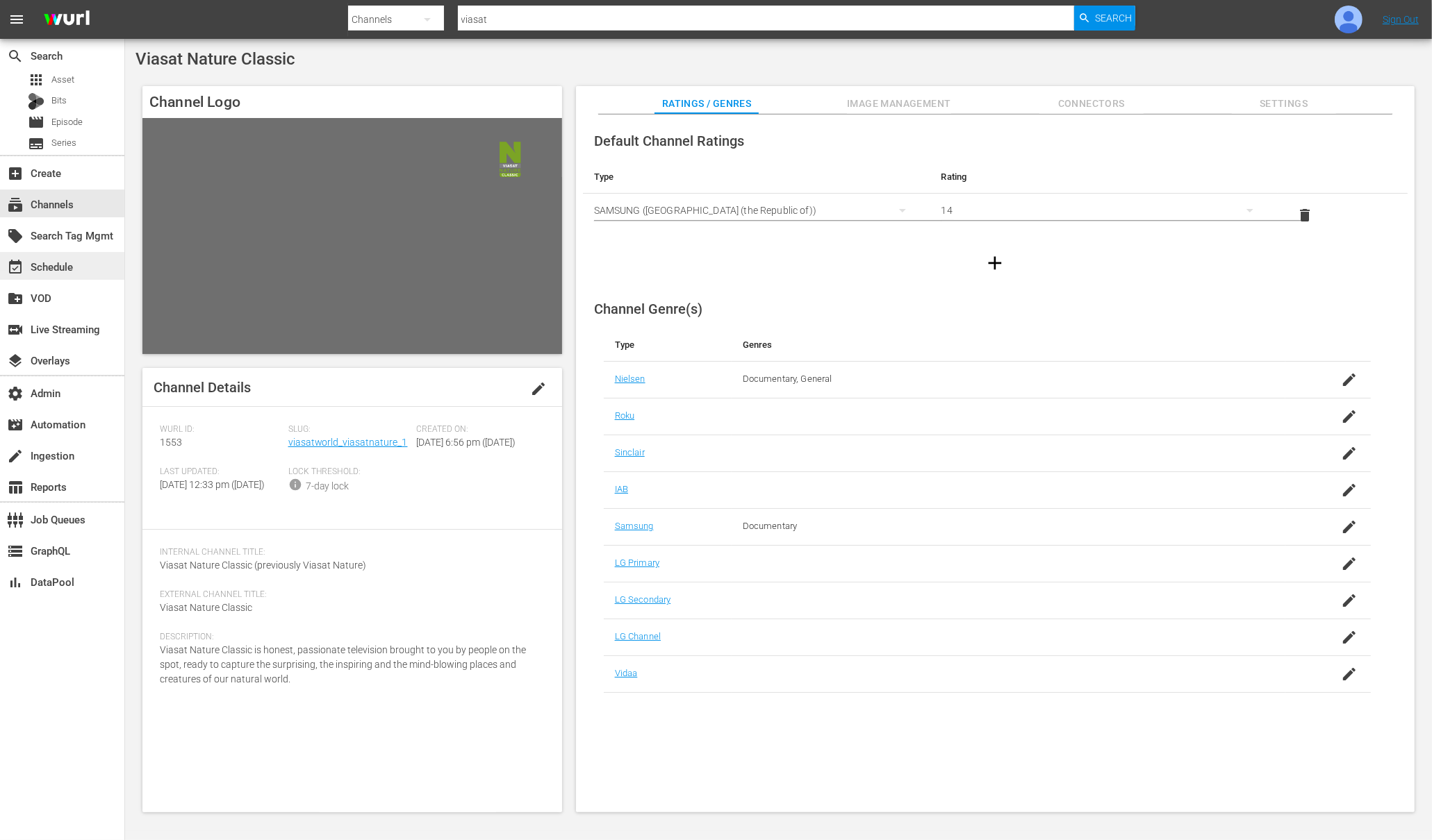
click at [50, 271] on div "event_available Schedule" at bounding box center [39, 265] width 78 height 13
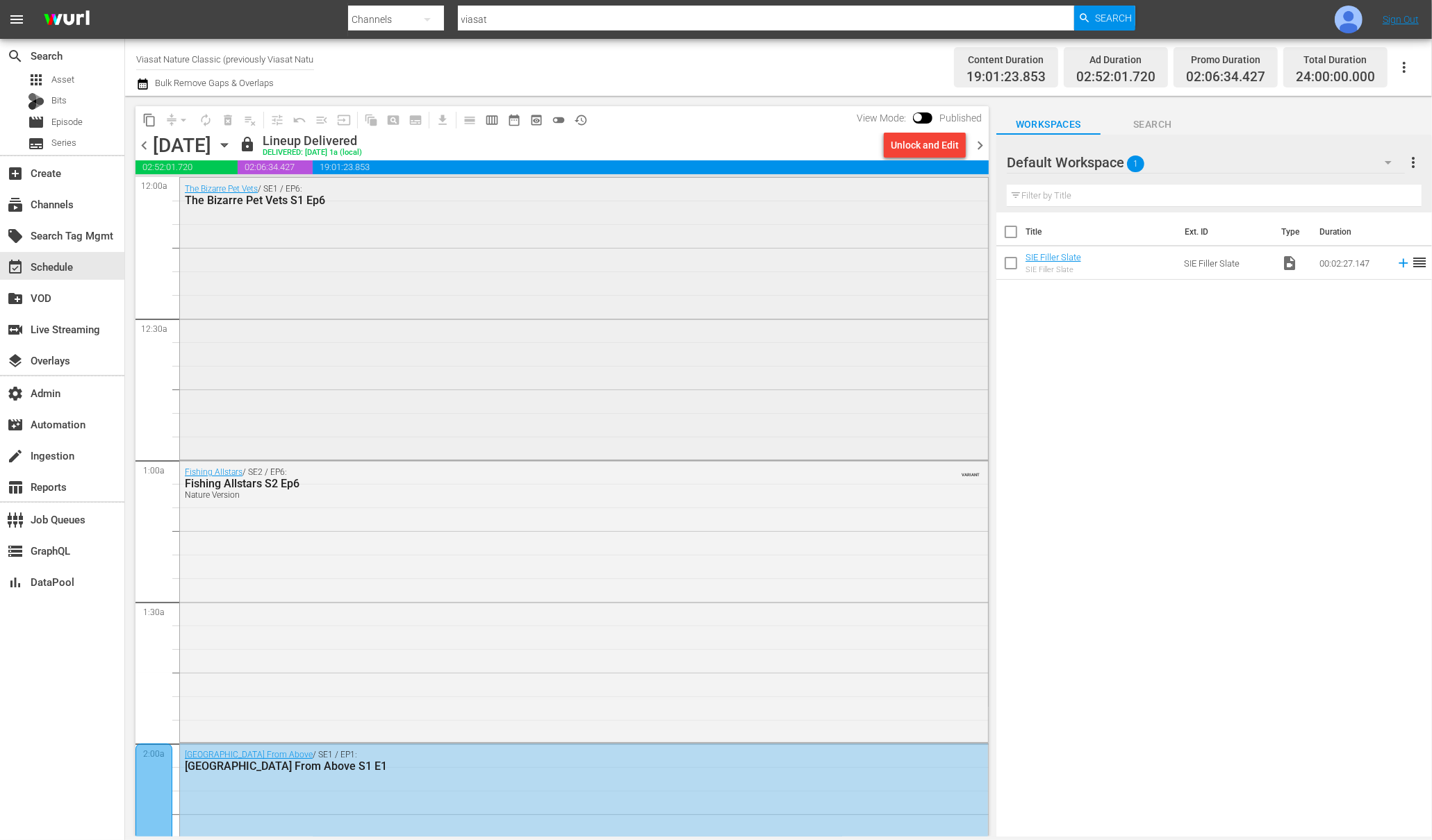
click at [229, 205] on div "The Bizarre Pet Vets S1 Ep6" at bounding box center [545, 200] width 722 height 13
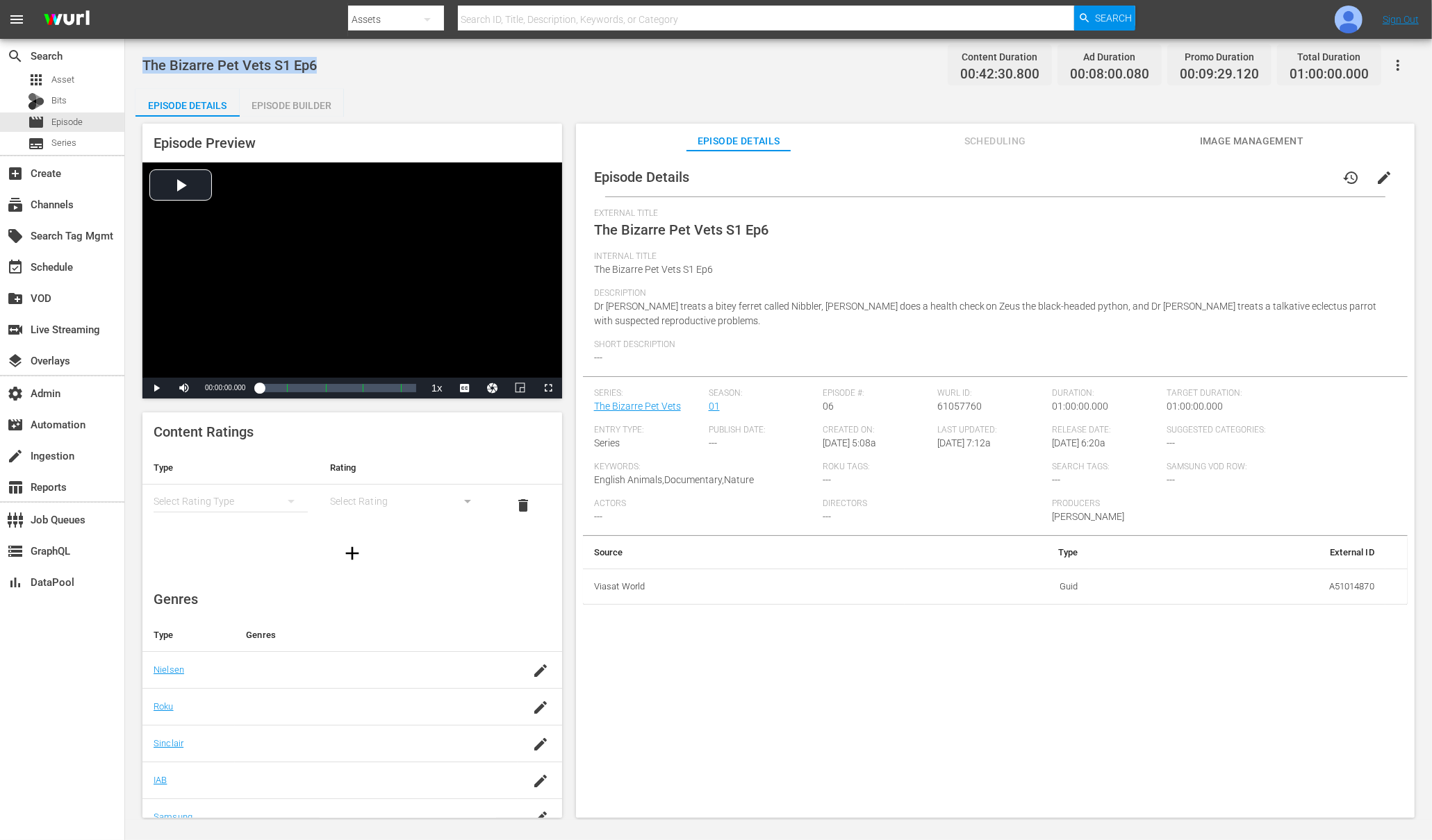
drag, startPoint x: 333, startPoint y: 67, endPoint x: 129, endPoint y: 61, distance: 204.1
click at [129, 61] on div "The Bizarre Pet Vets S1 Ep6 Content Duration 00:42:30.800 Ad Duration 00:08:00.…" at bounding box center [779, 429] width 1307 height 782
click at [54, 196] on div "subscriptions Channels" at bounding box center [39, 203] width 78 height 13
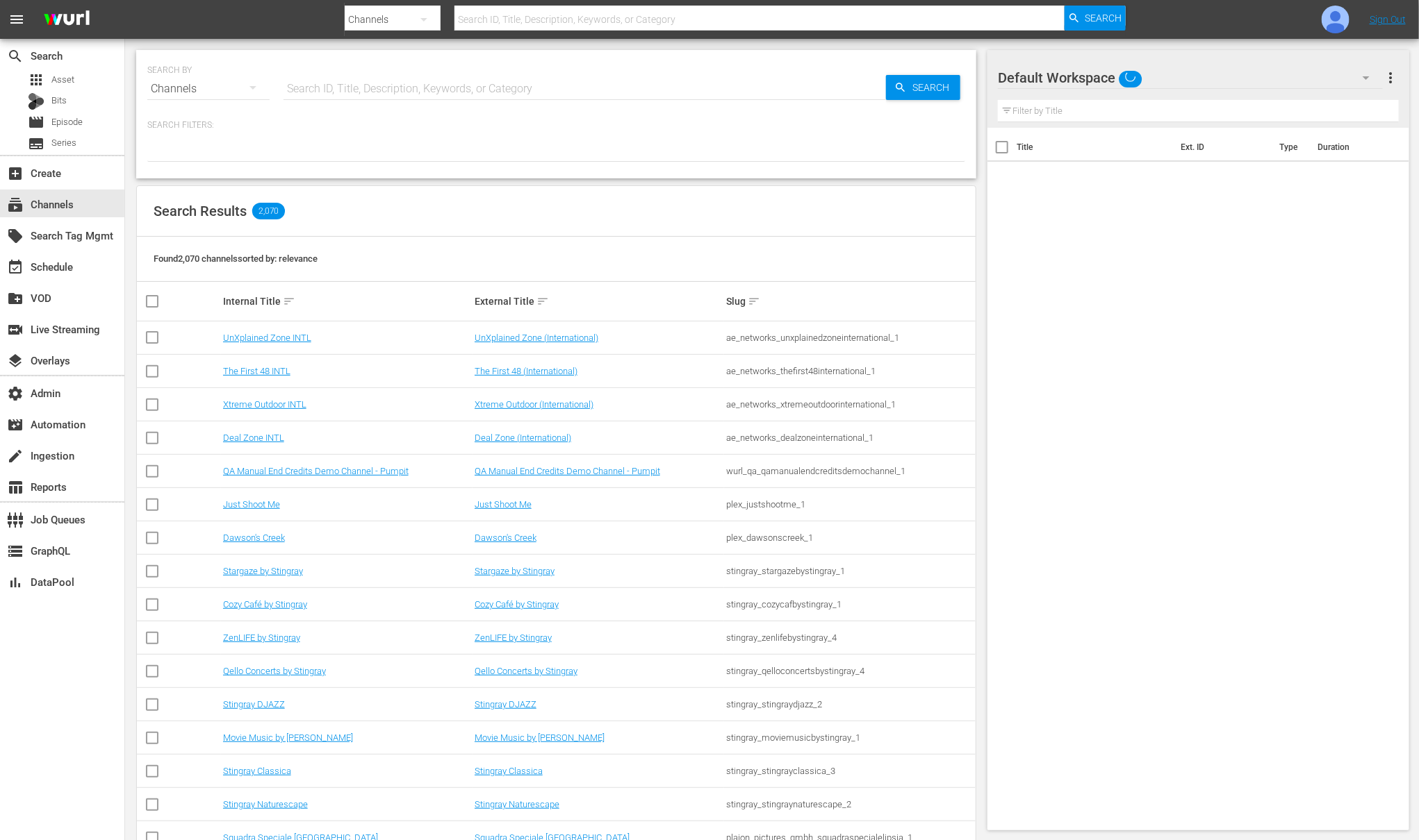
click at [377, 93] on input "text" at bounding box center [585, 89] width 602 height 33
type input "viasatexplore"
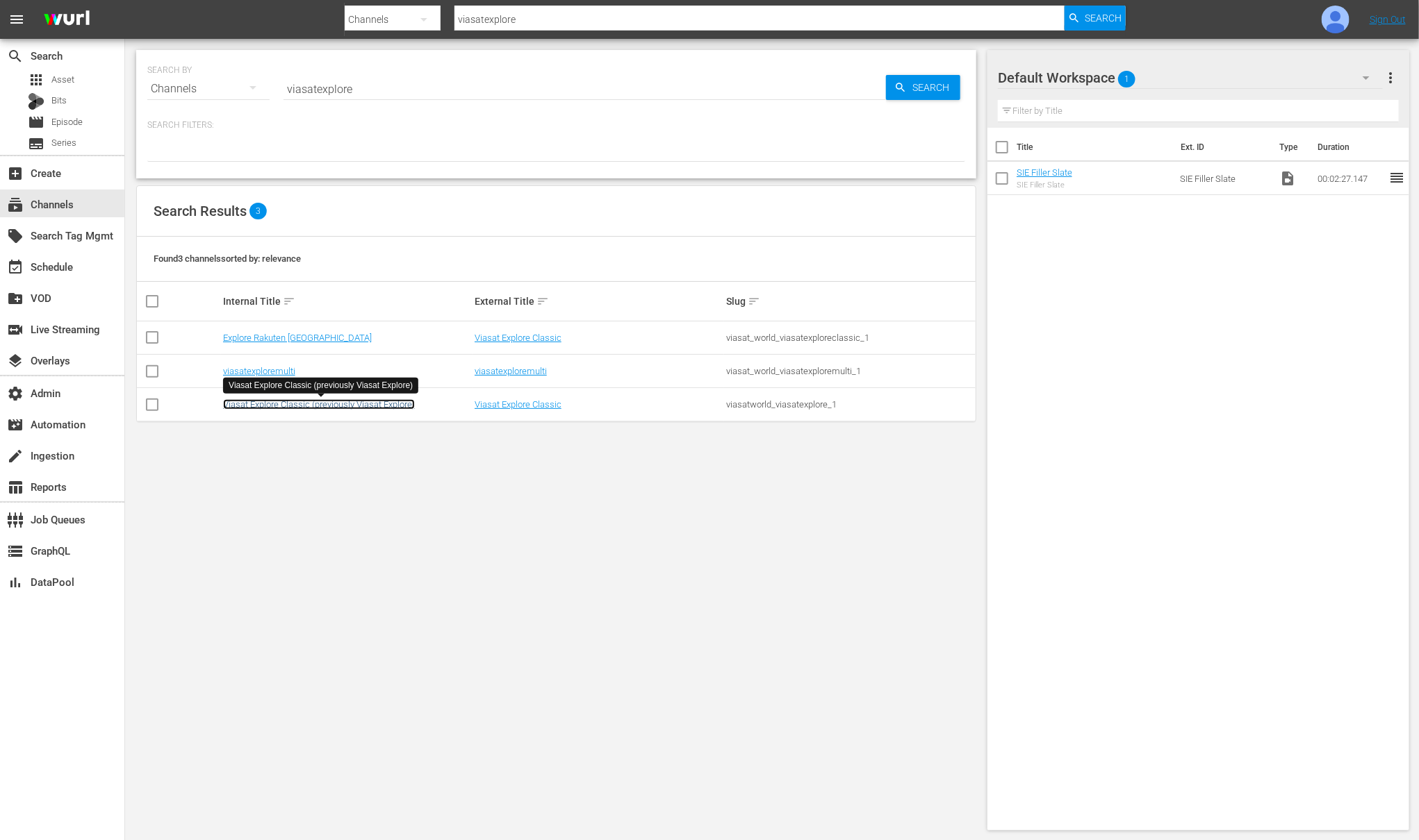
click at [352, 407] on link "Viasat Explore Classic (previously Viasat Explore)" at bounding box center [318, 404] width 192 height 10
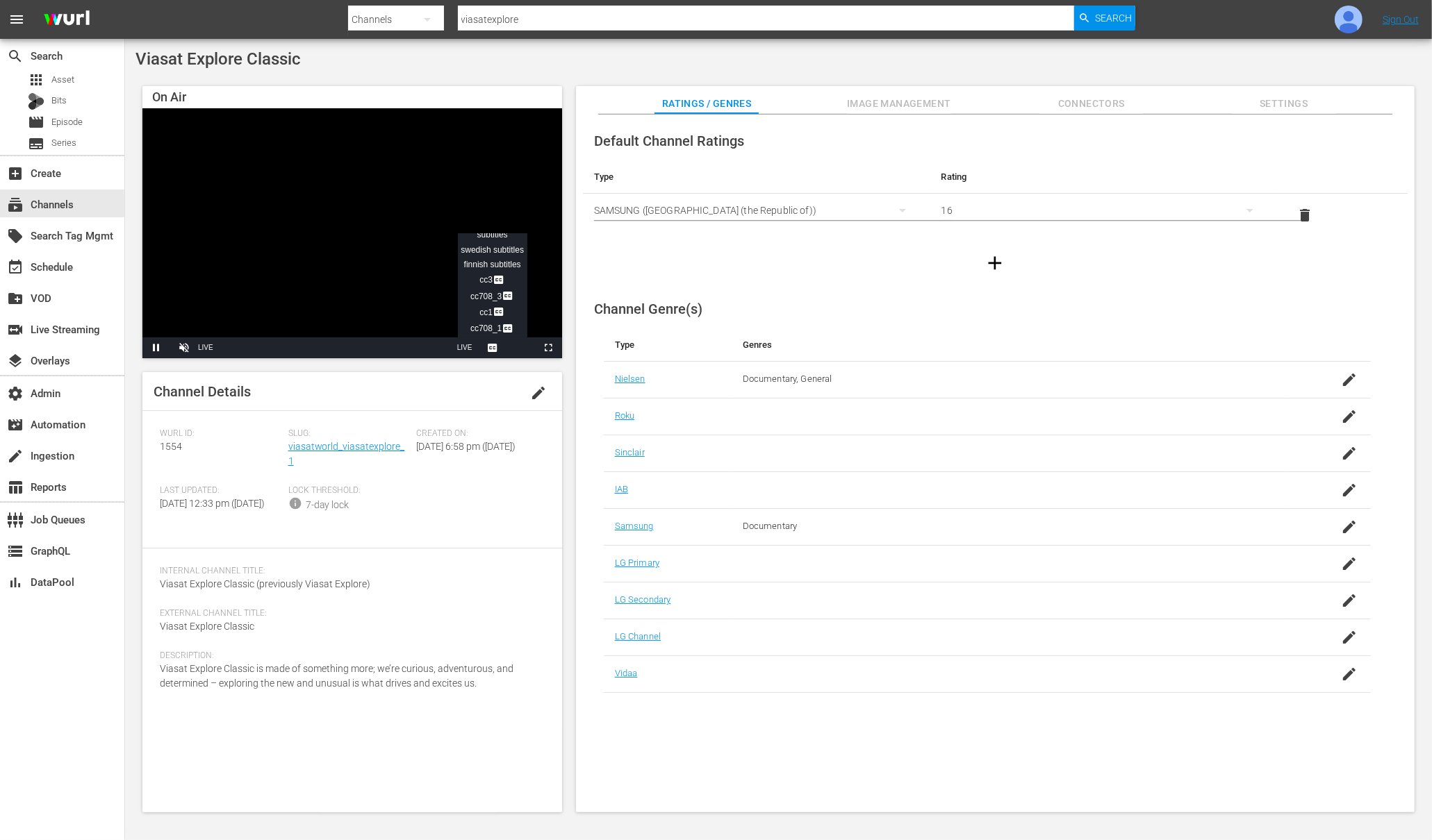
scroll to position [108, 0]
click at [482, 283] on span "CC3 Captions" at bounding box center [492, 280] width 26 height 9
